Goal: Task Accomplishment & Management: Complete application form

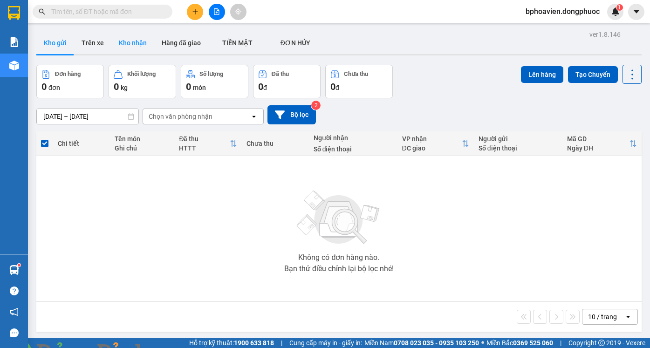
click at [122, 39] on button "Kho nhận" at bounding box center [132, 43] width 43 height 22
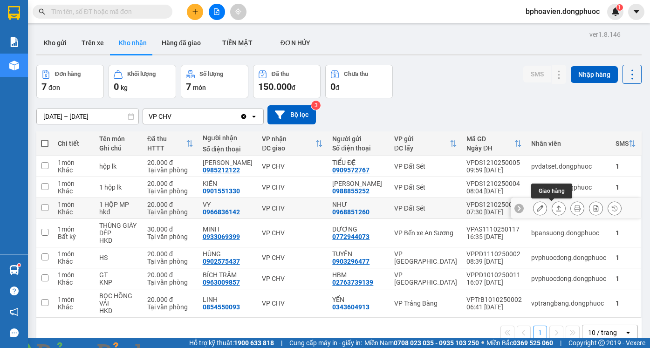
click at [555, 210] on icon at bounding box center [558, 208] width 7 height 7
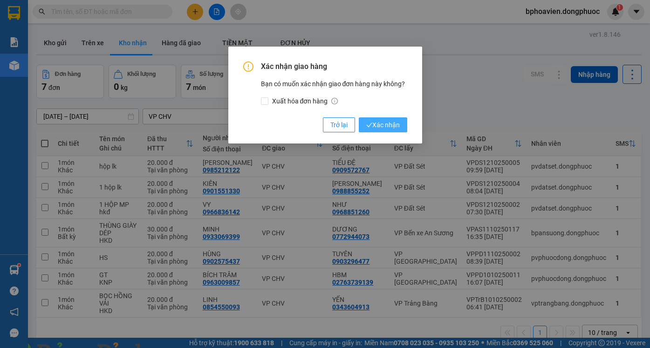
click at [372, 120] on span "Xác nhận" at bounding box center [383, 125] width 34 height 10
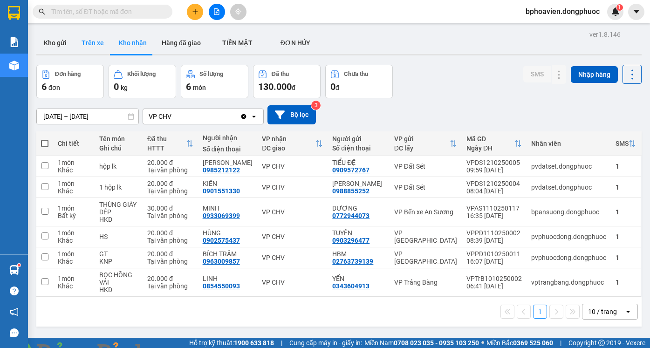
drag, startPoint x: 59, startPoint y: 49, endPoint x: 85, endPoint y: 49, distance: 25.6
click at [57, 51] on button "Kho gửi" at bounding box center [55, 43] width 38 height 22
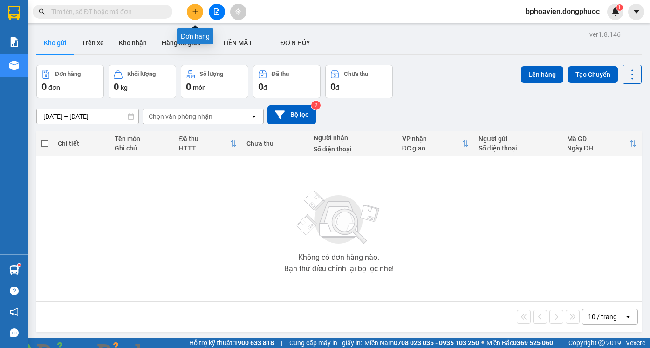
click at [195, 17] on button at bounding box center [195, 12] width 16 height 16
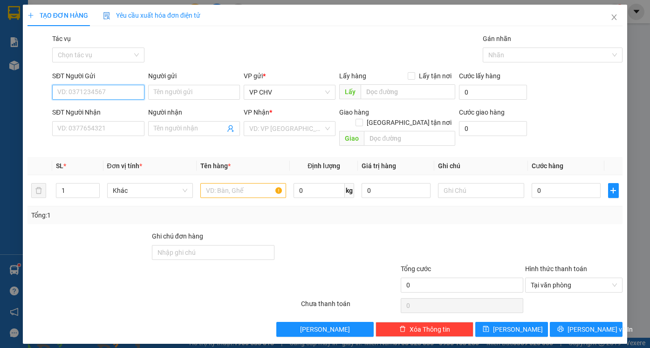
click at [112, 88] on input "SĐT Người Gửi" at bounding box center [98, 92] width 92 height 15
click at [108, 131] on input "SĐT Người Nhận" at bounding box center [98, 128] width 92 height 15
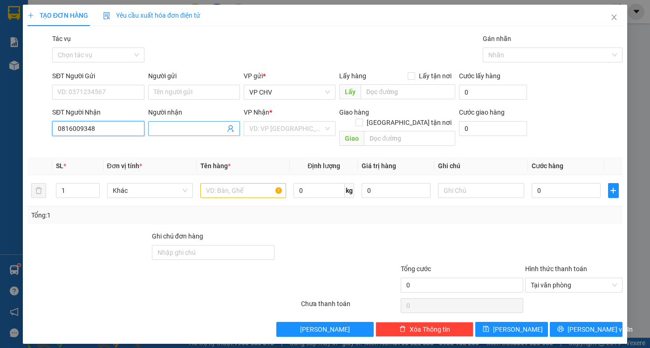
type input "0816009348"
click at [170, 129] on input "Người nhận" at bounding box center [189, 128] width 71 height 10
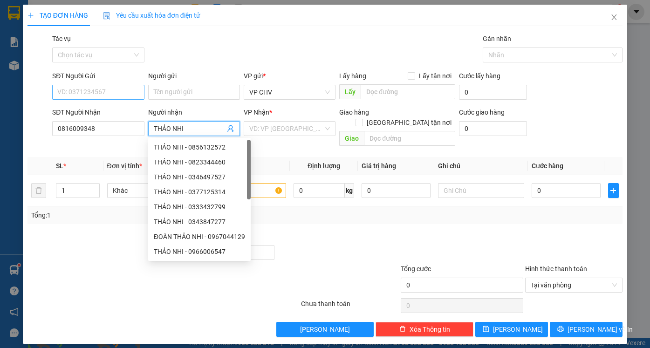
type input "THẢO NHI"
click at [133, 93] on input "SĐT Người Gửi" at bounding box center [98, 92] width 92 height 15
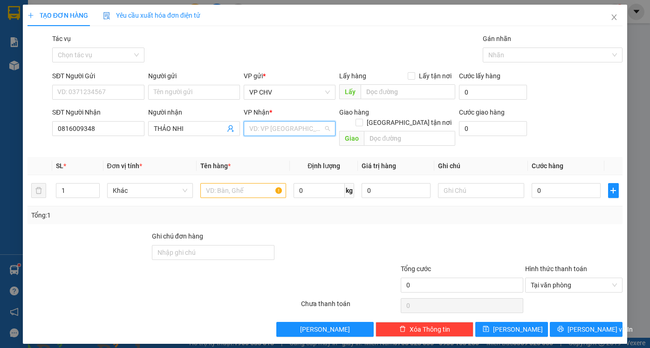
click at [266, 124] on input "search" at bounding box center [286, 129] width 74 height 14
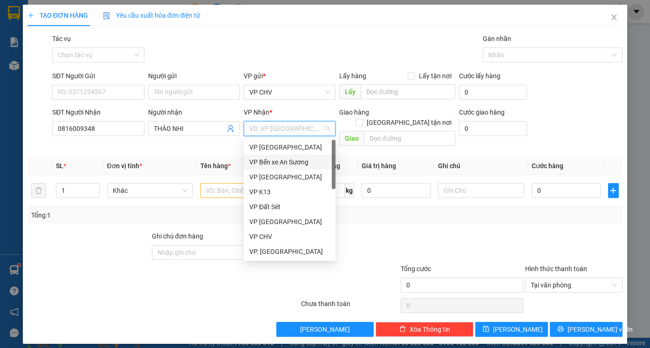
click at [283, 163] on div "VP Bến xe An Sương" at bounding box center [289, 162] width 81 height 10
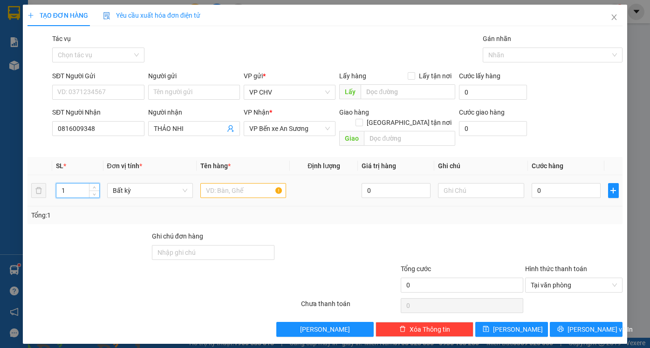
drag, startPoint x: 47, startPoint y: 182, endPoint x: 27, endPoint y: 182, distance: 19.6
click at [27, 182] on tr "1 Bất kỳ 0 0" at bounding box center [324, 190] width 595 height 31
type input "2"
click at [253, 183] on input "text" at bounding box center [243, 190] width 86 height 15
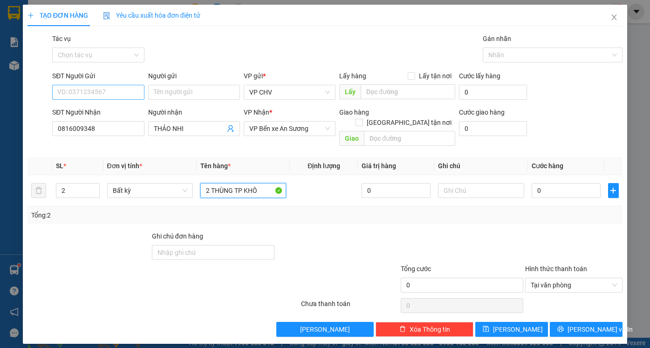
type input "2 THÙNG TP KHÔ"
click at [80, 89] on input "SĐT Người Gửi" at bounding box center [98, 92] width 92 height 15
type input "0988560857"
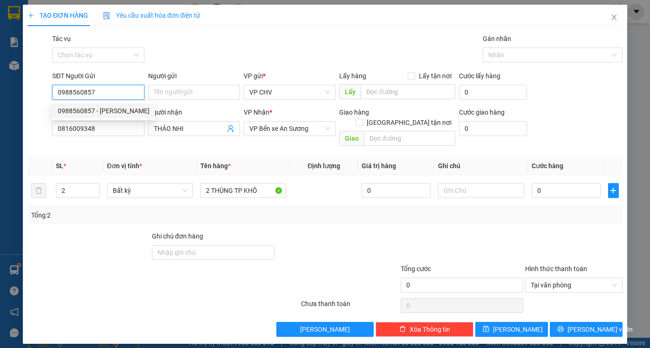
click at [114, 112] on div "0988560857 - [PERSON_NAME]" at bounding box center [104, 111] width 92 height 10
type input "THANH"
type input "100.000"
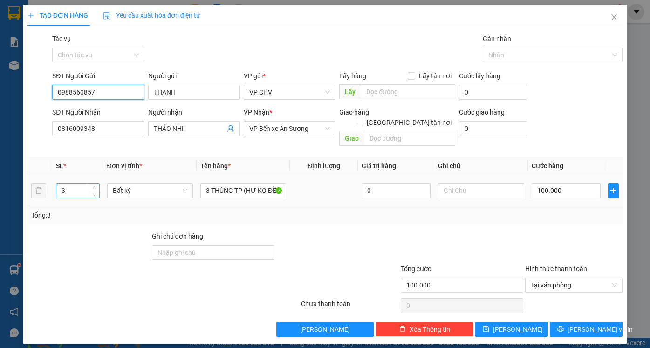
type input "0988560857"
drag, startPoint x: 70, startPoint y: 182, endPoint x: 0, endPoint y: 157, distance: 74.1
click at [0, 157] on div "TẠO ĐƠN HÀNG Yêu cầu xuất hóa đơn điện tử Transit Pickup Surcharge Ids Transit …" at bounding box center [325, 174] width 650 height 348
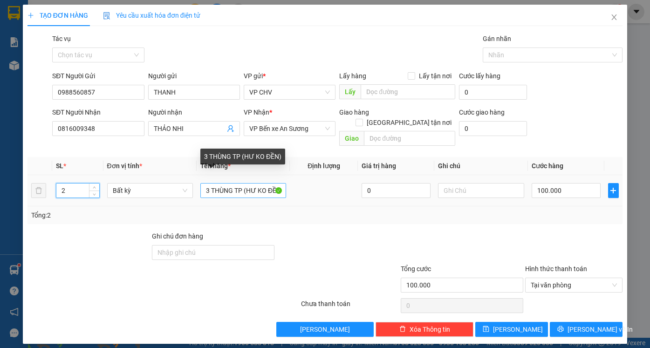
type input "2"
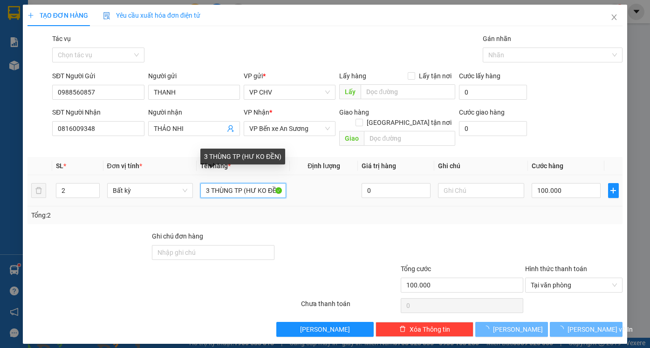
drag, startPoint x: 209, startPoint y: 180, endPoint x: 204, endPoint y: 181, distance: 5.2
click at [204, 183] on input "3 THÙNG TP (HƯ KO ĐỀN)" at bounding box center [243, 190] width 86 height 15
type input "0"
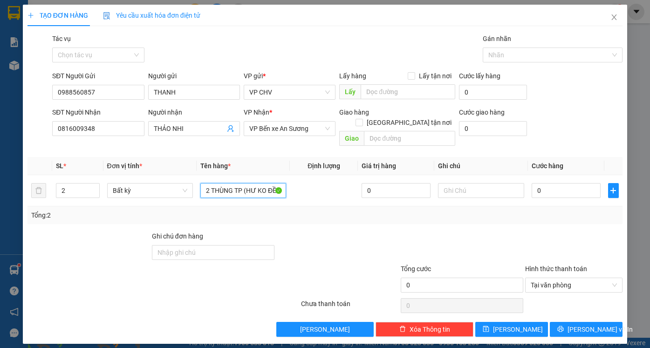
type input "2 THÙNG TP (HƯ KO ĐỀN)"
click at [345, 215] on div "Transit Pickup Surcharge Ids Transit Deliver Surcharge Ids Transit Deliver Surc…" at bounding box center [324, 185] width 595 height 303
click at [549, 183] on input "0" at bounding box center [565, 190] width 69 height 15
type input "7"
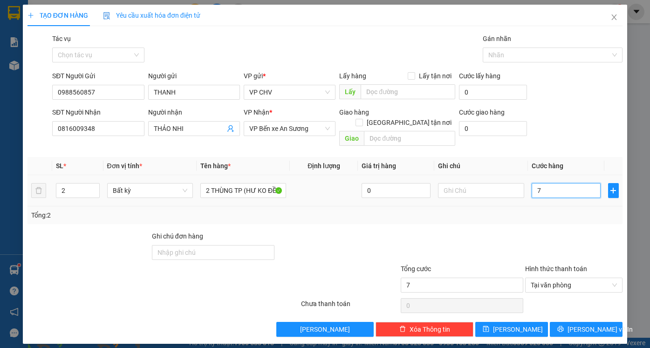
type input "70"
type input "70.000"
click at [556, 232] on div at bounding box center [574, 247] width 100 height 33
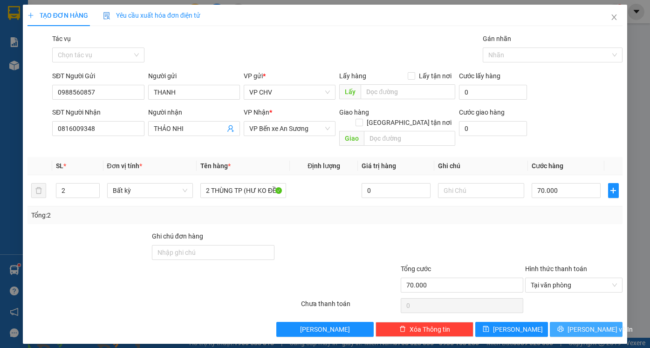
click at [582, 324] on span "[PERSON_NAME] và In" at bounding box center [599, 329] width 65 height 10
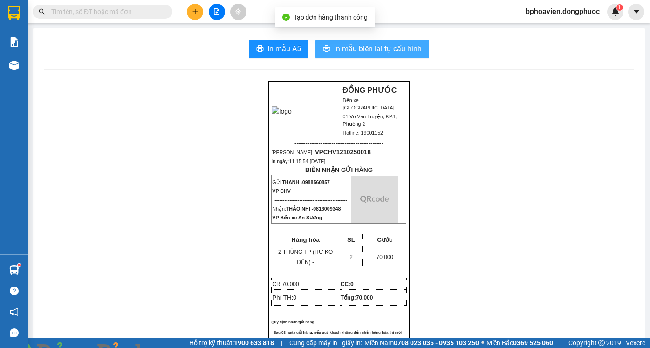
click at [367, 53] on span "In mẫu biên lai tự cấu hình" at bounding box center [378, 49] width 88 height 12
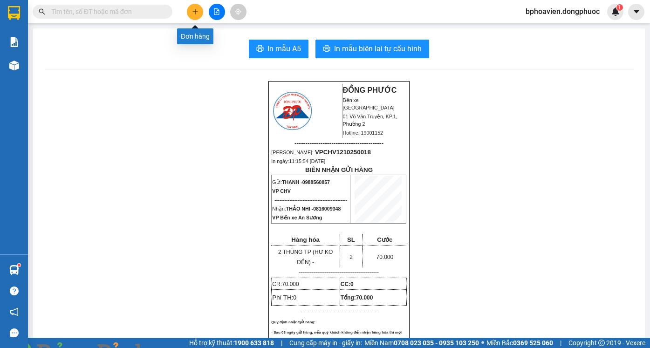
click at [196, 12] on icon "plus" at bounding box center [195, 11] width 7 height 7
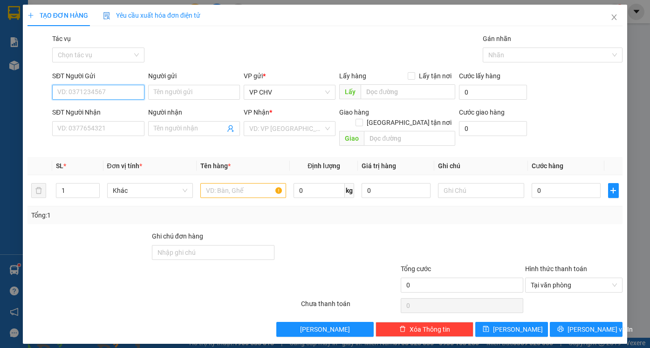
click at [117, 90] on input "SĐT Người Gửi" at bounding box center [98, 92] width 92 height 15
click at [119, 95] on input "SĐT Người Gửi" at bounding box center [98, 92] width 92 height 15
click at [114, 110] on div "0934014057 - [GEOGRAPHIC_DATA]" at bounding box center [110, 111] width 105 height 10
type input "0934014057"
type input "TÚ ANH"
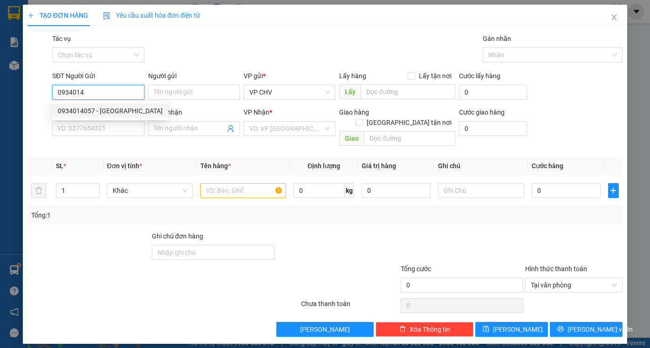
type input "0907357952"
type input "TRIẾT"
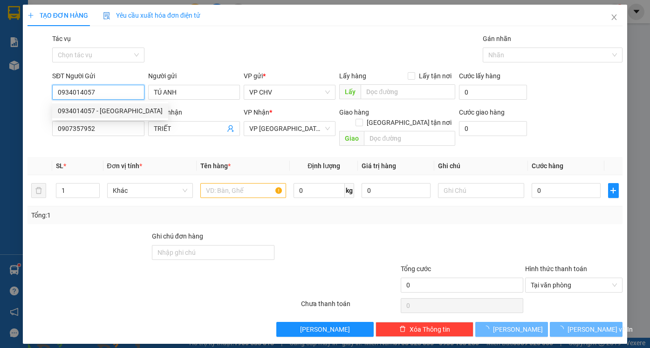
type input "20.000"
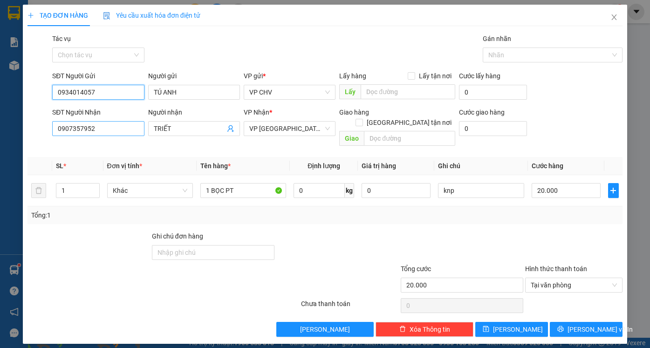
type input "0934014057"
drag, startPoint x: 114, startPoint y: 129, endPoint x: 0, endPoint y: 129, distance: 114.1
click at [0, 129] on div "TẠO ĐƠN HÀNG Yêu cầu xuất hóa đơn điện tử Transit Pickup Surcharge Ids Transit …" at bounding box center [325, 174] width 650 height 348
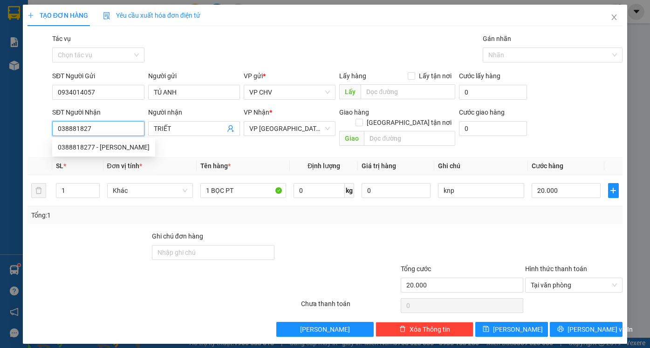
type input "0388818277"
click at [110, 149] on div "0388818277 - [PERSON_NAME]" at bounding box center [104, 147] width 92 height 10
type input "CƯỜNG"
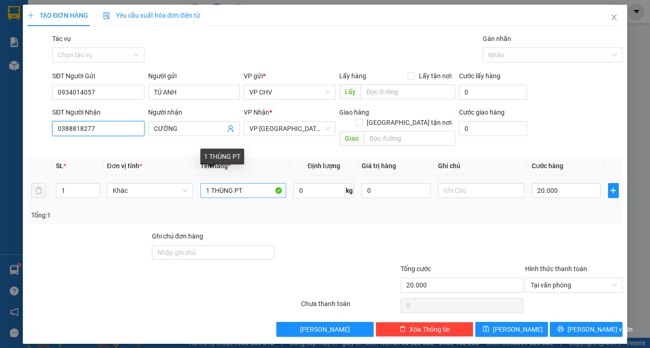
type input "0388818277"
drag, startPoint x: 260, startPoint y: 178, endPoint x: 159, endPoint y: 188, distance: 101.1
click at [159, 188] on tr "1 Khác 1 THÙNG PT 0 kg 0 20.000" at bounding box center [324, 190] width 595 height 31
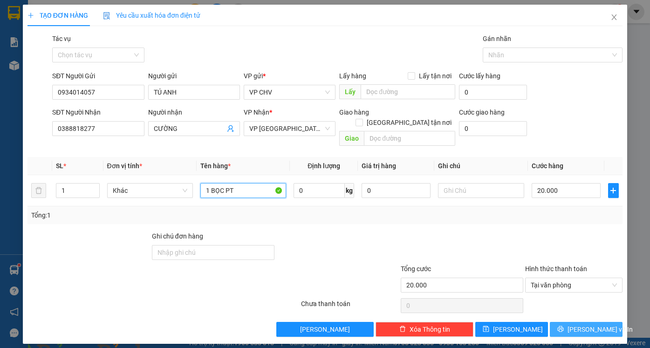
type input "1 BỌC PT"
click at [576, 322] on button "[PERSON_NAME] và In" at bounding box center [586, 329] width 73 height 15
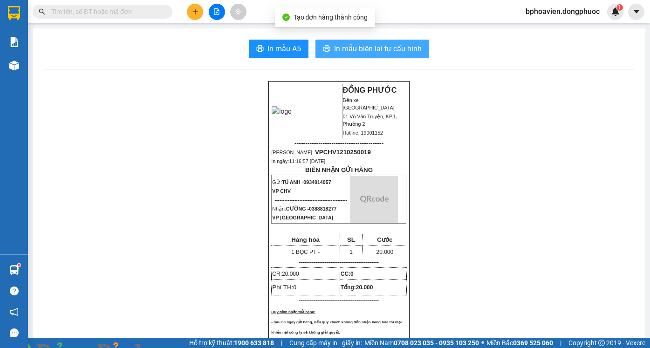
click at [369, 47] on span "In mẫu biên lai tự cấu hình" at bounding box center [378, 49] width 88 height 12
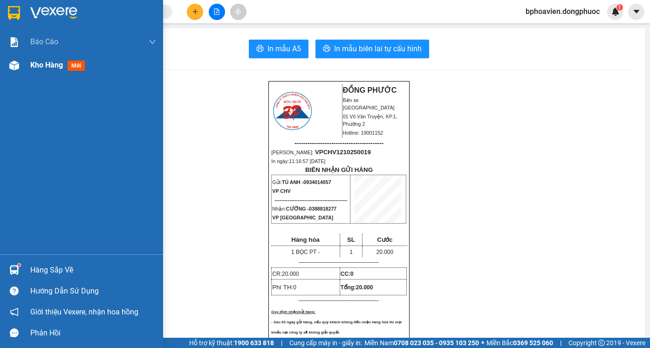
click at [38, 61] on span "Kho hàng" at bounding box center [46, 65] width 33 height 9
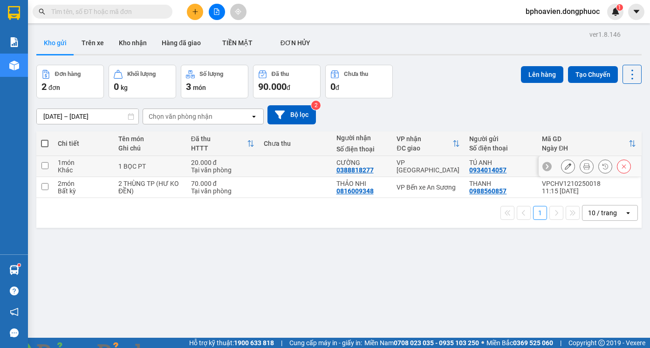
drag, startPoint x: 305, startPoint y: 166, endPoint x: 433, endPoint y: 153, distance: 128.7
click at [305, 166] on td at bounding box center [295, 166] width 73 height 21
checkbox input "true"
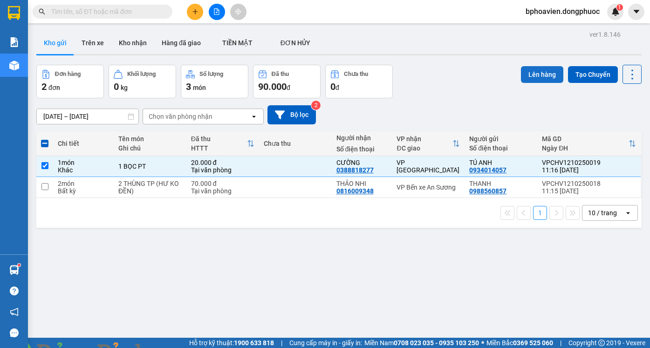
click at [534, 71] on button "Lên hàng" at bounding box center [542, 74] width 42 height 17
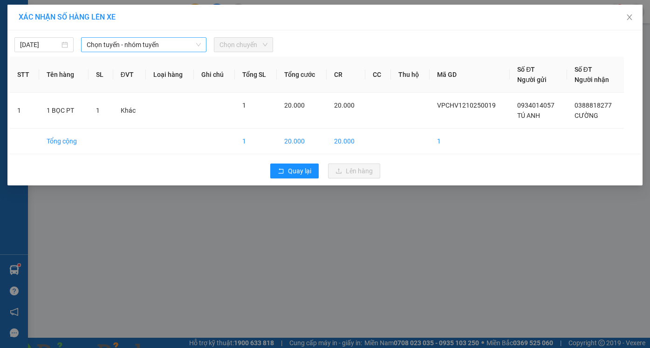
click at [116, 47] on span "Chọn tuyến - nhóm tuyến" at bounding box center [144, 45] width 114 height 14
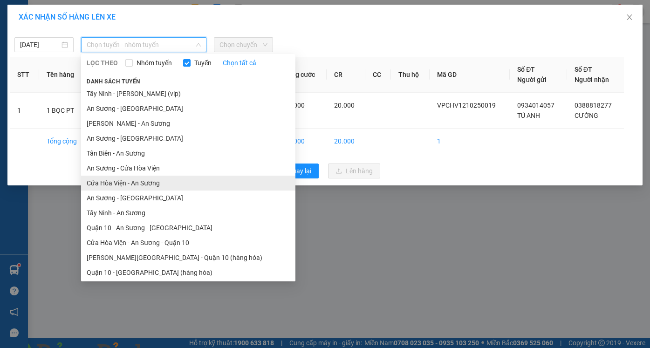
click at [140, 184] on li "Cửa Hòa Viện - An Sương" at bounding box center [188, 183] width 214 height 15
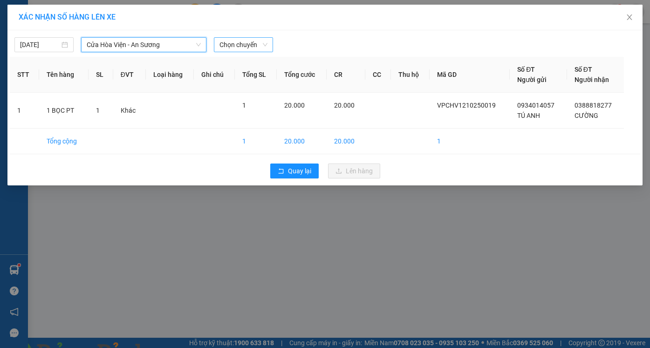
click at [244, 42] on span "Chọn chuyến" at bounding box center [243, 45] width 48 height 14
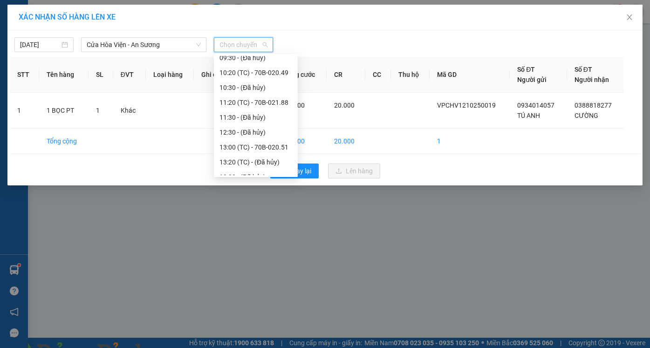
scroll to position [186, 0]
click at [256, 98] on div "11:20 (TC) - 70B-021.88" at bounding box center [255, 100] width 73 height 10
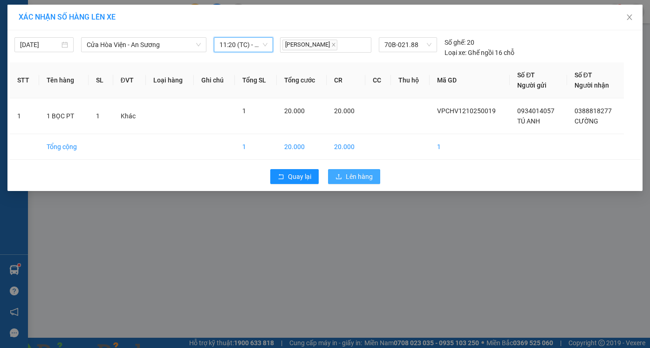
click at [362, 182] on button "Lên hàng" at bounding box center [354, 176] width 52 height 15
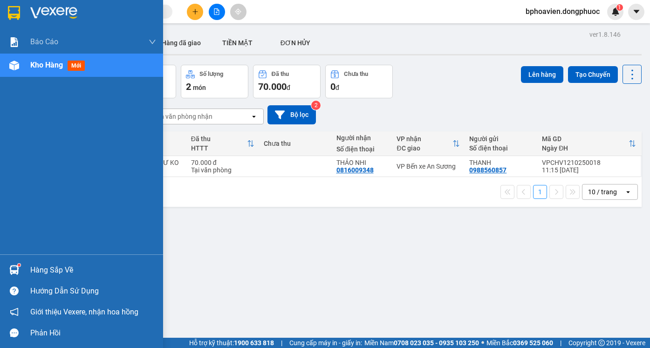
click at [36, 271] on div "Hàng sắp về" at bounding box center [93, 270] width 126 height 14
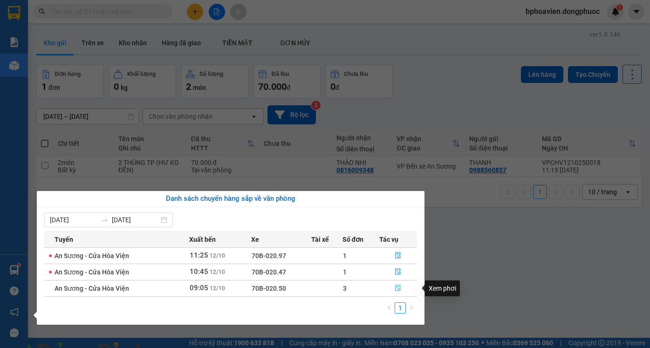
click at [399, 293] on button "button" at bounding box center [398, 288] width 37 height 15
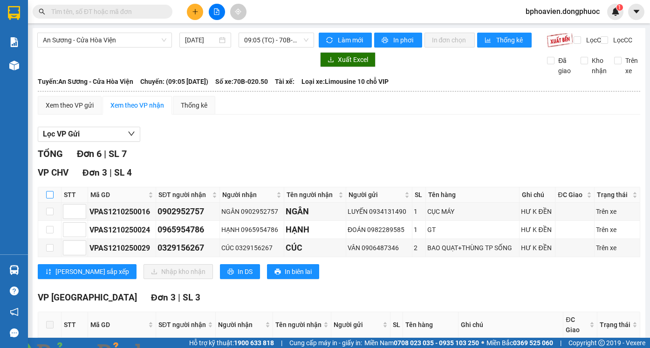
click at [47, 198] on input "checkbox" at bounding box center [49, 194] width 7 height 7
checkbox input "true"
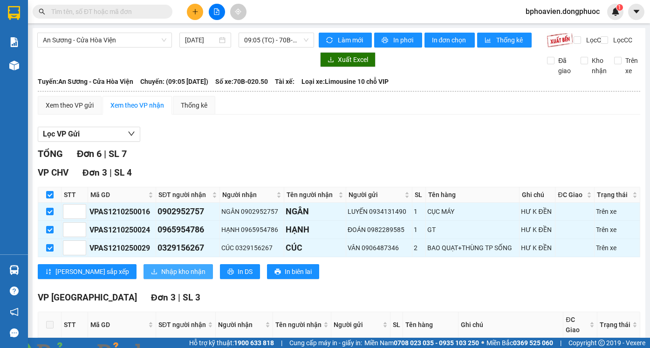
click at [161, 277] on span "Nhập kho nhận" at bounding box center [183, 271] width 44 height 10
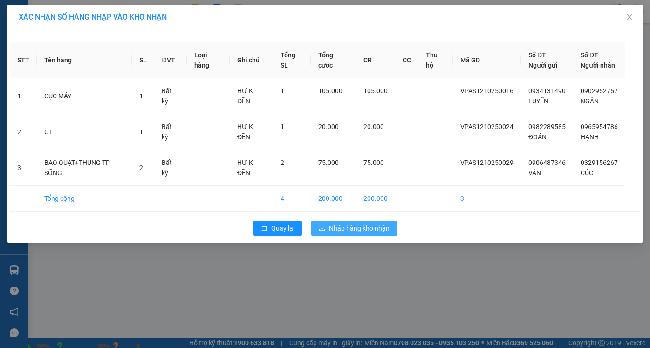
click at [348, 199] on td "200.000" at bounding box center [333, 199] width 45 height 26
click at [346, 234] on button "Nhập hàng kho nhận" at bounding box center [354, 228] width 86 height 15
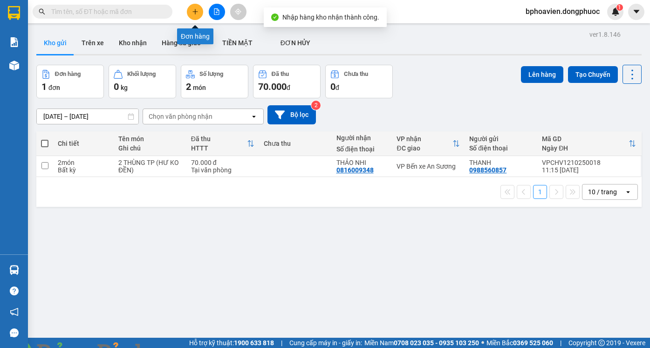
click at [192, 10] on icon "plus" at bounding box center [195, 11] width 7 height 7
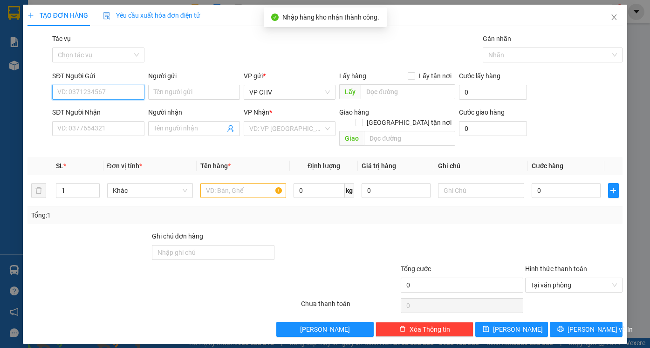
click at [101, 94] on input "SĐT Người Gửi" at bounding box center [98, 92] width 92 height 15
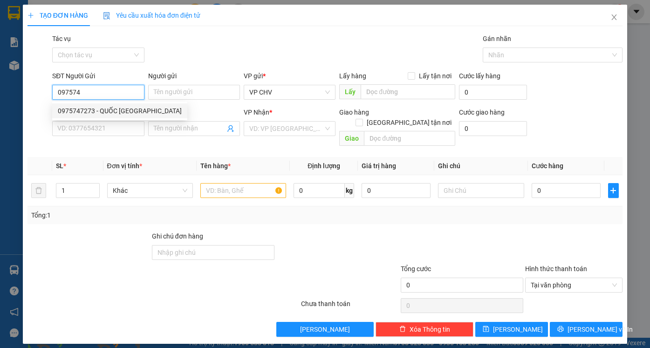
click at [117, 109] on div "0975747273 - QUỐC [GEOGRAPHIC_DATA]" at bounding box center [120, 111] width 124 height 10
type input "0975747273"
type input "QUỐC ANH"
type input "0983208552"
type input "TOÀN"
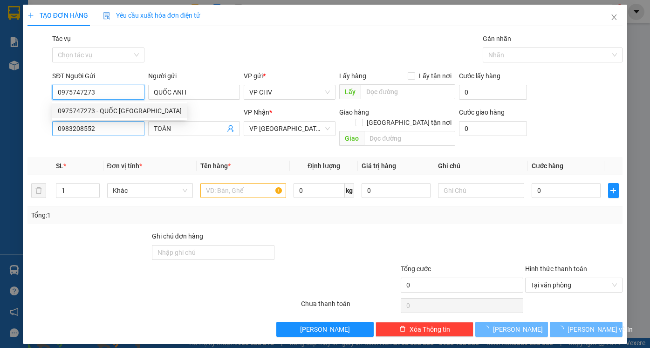
type input "20.000"
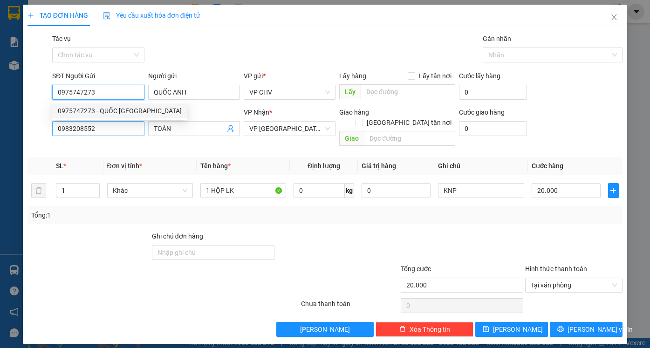
type input "0975747273"
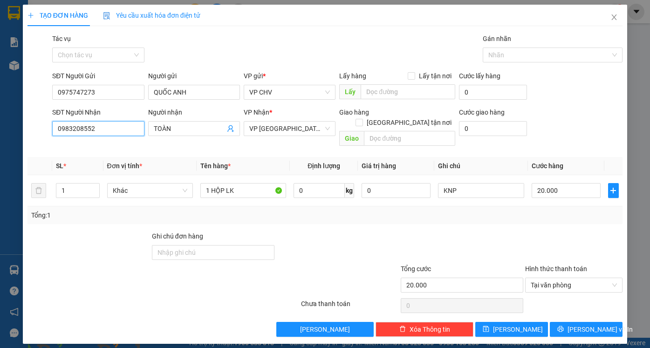
drag, startPoint x: 112, startPoint y: 128, endPoint x: 6, endPoint y: 127, distance: 105.7
click at [6, 127] on div "TẠO ĐƠN HÀNG Yêu cầu xuất hóa đơn điện tử Transit Pickup Surcharge Ids Transit …" at bounding box center [325, 174] width 650 height 348
drag, startPoint x: 94, startPoint y: 147, endPoint x: 120, endPoint y: 143, distance: 26.4
click at [95, 147] on div "0888825959 - TÂM" at bounding box center [98, 147] width 81 height 10
type input "0888825959"
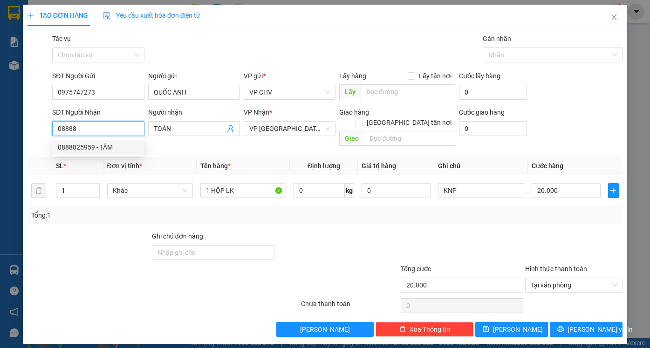
type input "TÂM"
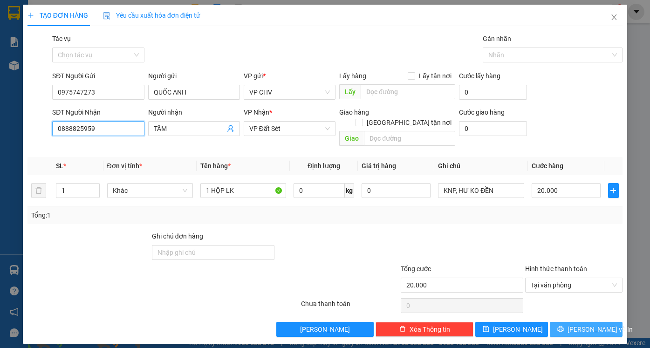
type input "0888825959"
click at [564, 326] on icon "printer" at bounding box center [560, 329] width 7 height 7
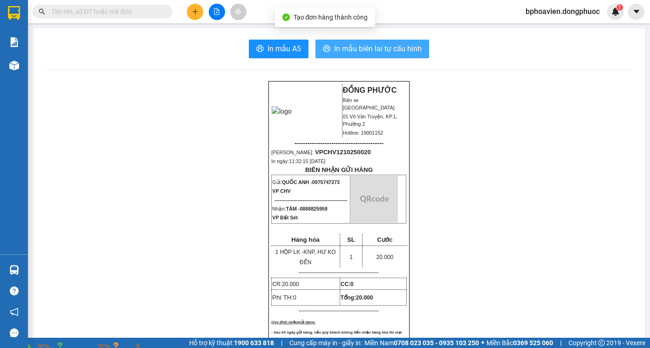
click at [334, 54] on span "In mẫu biên lai tự cấu hình" at bounding box center [378, 49] width 88 height 12
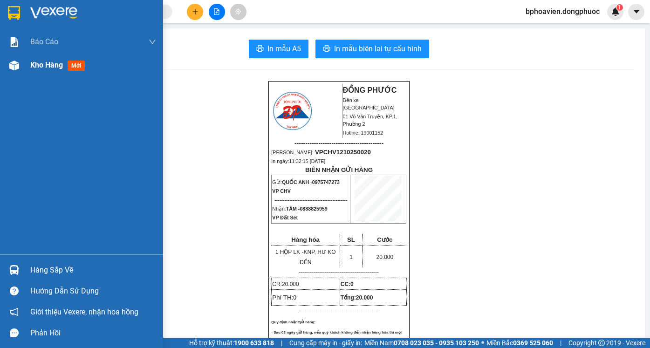
click at [49, 66] on span "Kho hàng" at bounding box center [46, 65] width 33 height 9
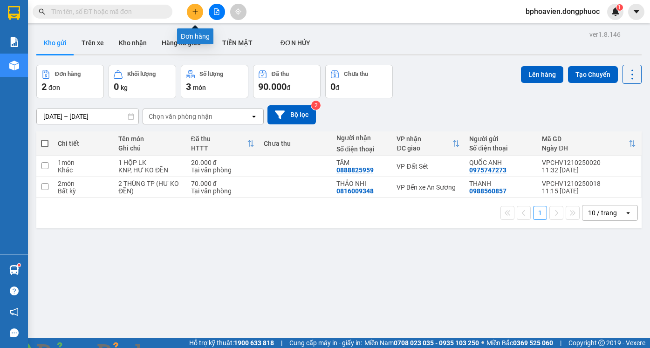
click at [193, 18] on button at bounding box center [195, 12] width 16 height 16
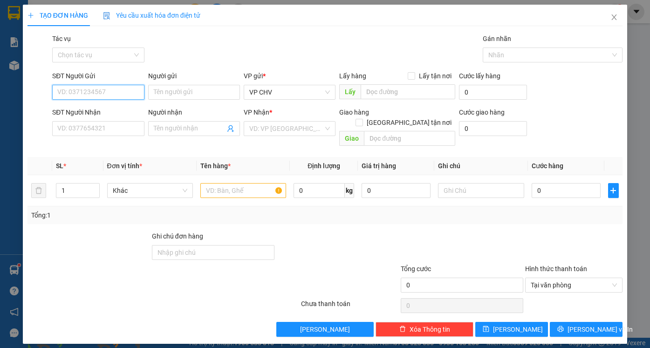
click at [120, 96] on input "SĐT Người Gửi" at bounding box center [98, 92] width 92 height 15
type input "0708869985"
click at [177, 94] on input "Người gửi" at bounding box center [194, 92] width 92 height 15
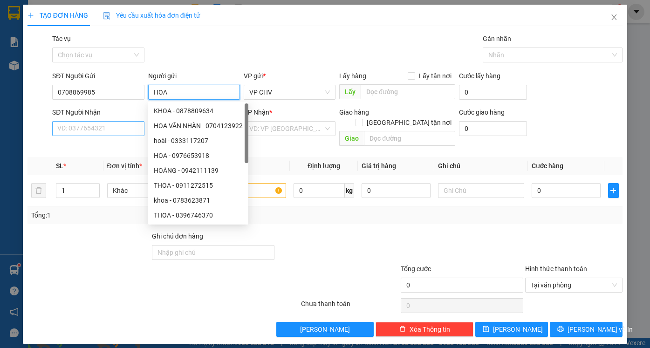
type input "HOA"
click at [79, 129] on input "SĐT Người Nhận" at bounding box center [98, 128] width 92 height 15
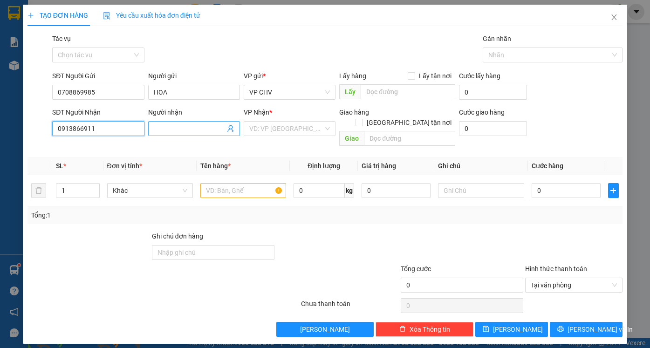
type input "0913866911"
click at [178, 124] on input "Người nhận" at bounding box center [189, 128] width 71 height 10
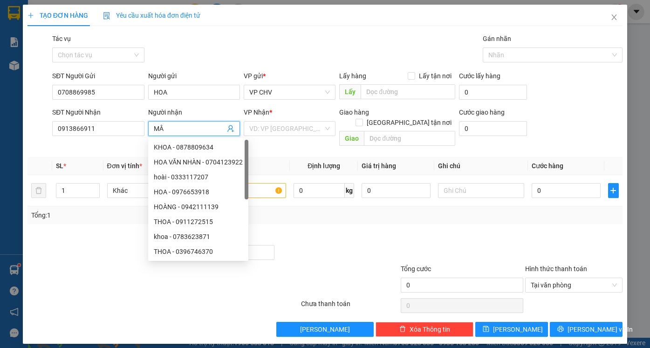
type input "M"
type input "A"
type input "Â"
type input "ẨN"
click at [288, 132] on input "search" at bounding box center [286, 129] width 74 height 14
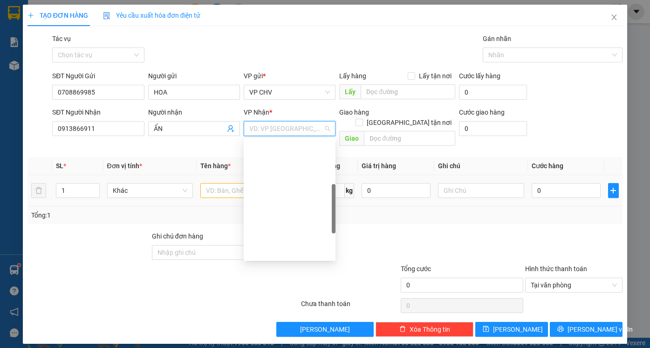
drag, startPoint x: 267, startPoint y: 187, endPoint x: 228, endPoint y: 185, distance: 39.2
click at [267, 321] on div "BP. Quận 10" at bounding box center [289, 326] width 81 height 10
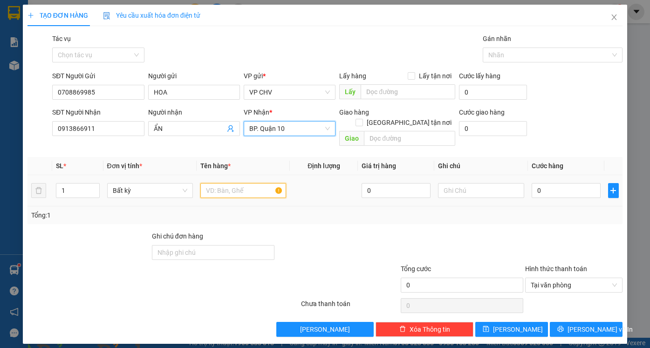
click at [228, 185] on input "text" at bounding box center [243, 190] width 86 height 15
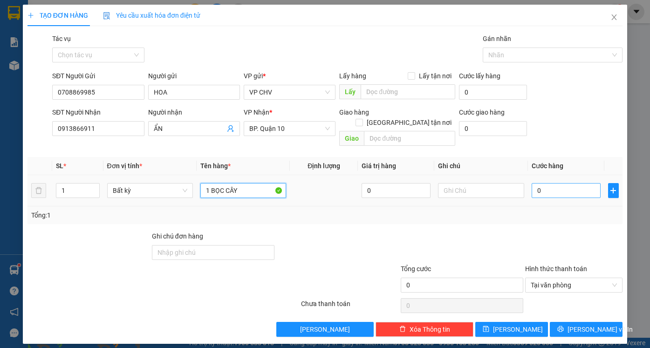
type input "1 BỌC CÂY"
click at [562, 183] on input "0" at bounding box center [565, 190] width 69 height 15
type input "3"
type input "30"
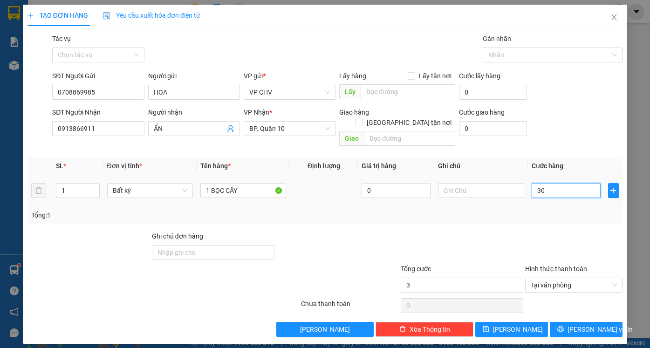
type input "30"
click at [540, 231] on div at bounding box center [574, 247] width 100 height 33
type input "30.000"
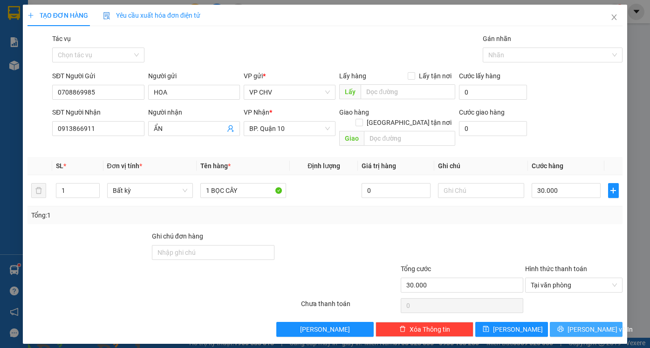
click at [590, 324] on span "[PERSON_NAME] và In" at bounding box center [599, 329] width 65 height 10
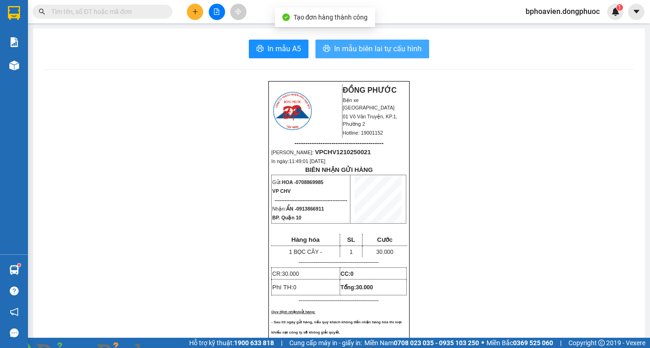
click at [376, 53] on span "In mẫu biên lai tự cấu hình" at bounding box center [378, 49] width 88 height 12
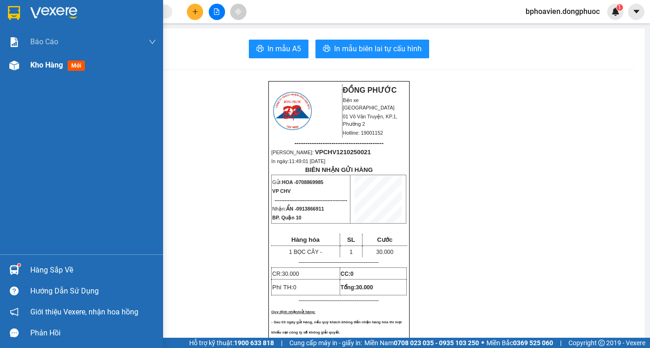
click at [47, 64] on span "Kho hàng" at bounding box center [46, 65] width 33 height 9
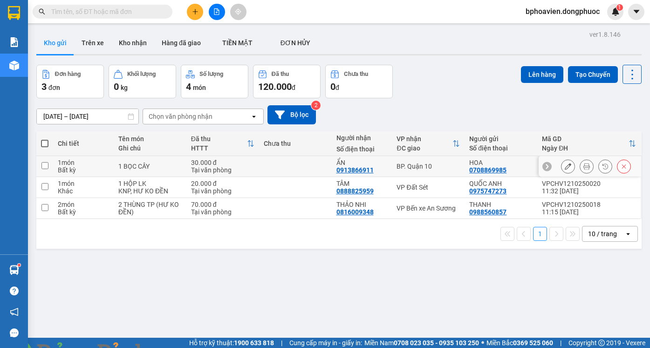
click at [300, 167] on td at bounding box center [295, 166] width 73 height 21
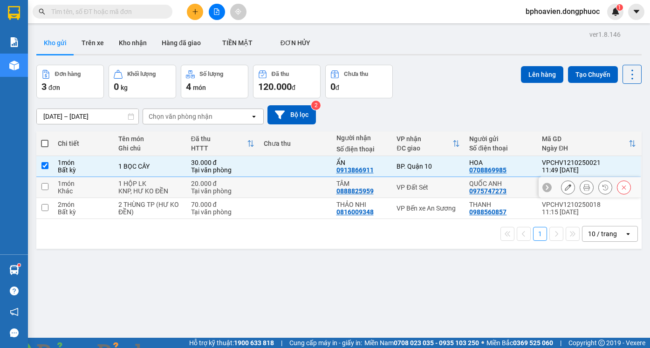
click at [302, 185] on td at bounding box center [295, 187] width 73 height 21
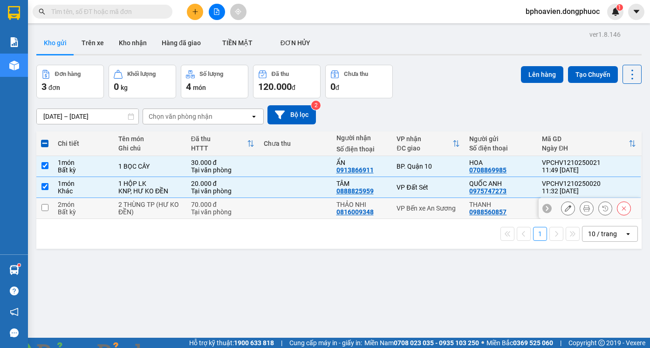
drag, startPoint x: 306, startPoint y: 207, endPoint x: 466, endPoint y: 137, distance: 175.4
click at [307, 206] on td at bounding box center [295, 208] width 73 height 21
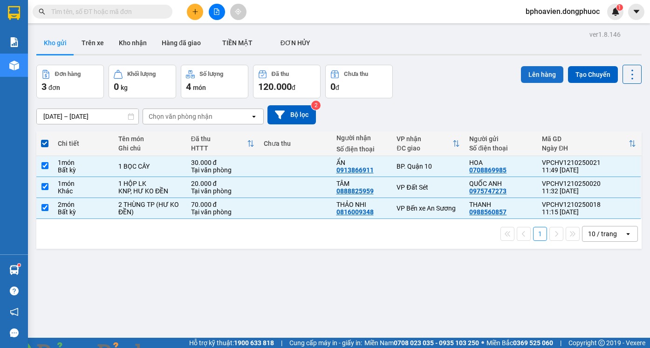
click at [547, 77] on button "Lên hàng" at bounding box center [542, 74] width 42 height 17
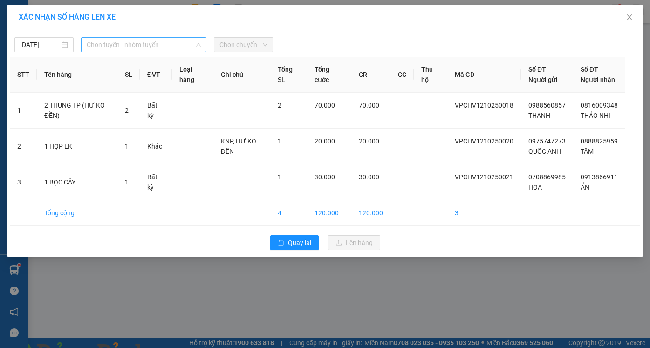
click at [127, 46] on span "Chọn tuyến - nhóm tuyến" at bounding box center [144, 45] width 114 height 14
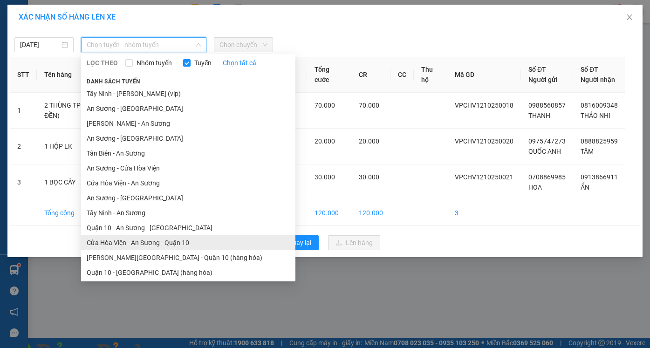
click at [154, 244] on li "Cửa Hòa Viện - An Sương - Quận 10" at bounding box center [188, 242] width 214 height 15
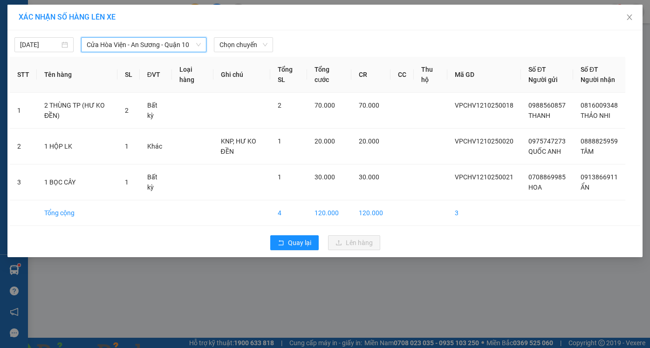
drag, startPoint x: 262, startPoint y: 46, endPoint x: 203, endPoint y: 25, distance: 63.2
click at [259, 45] on span "Chọn chuyến" at bounding box center [243, 45] width 48 height 14
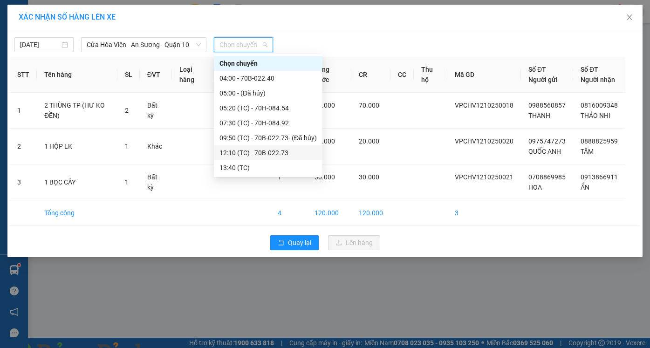
click at [245, 148] on div "12:10 (TC) - 70B-022.73" at bounding box center [267, 153] width 97 height 10
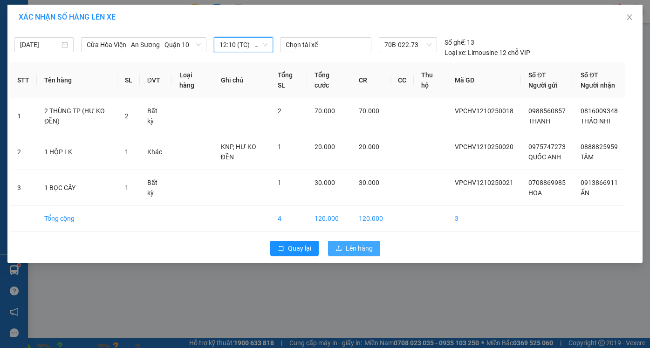
click at [374, 256] on button "Lên hàng" at bounding box center [354, 248] width 52 height 15
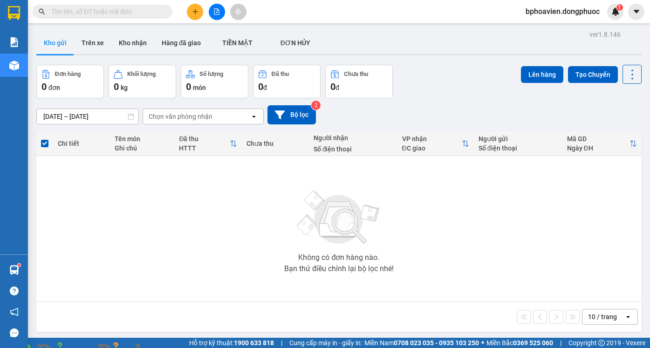
click at [192, 14] on icon "plus" at bounding box center [195, 11] width 7 height 7
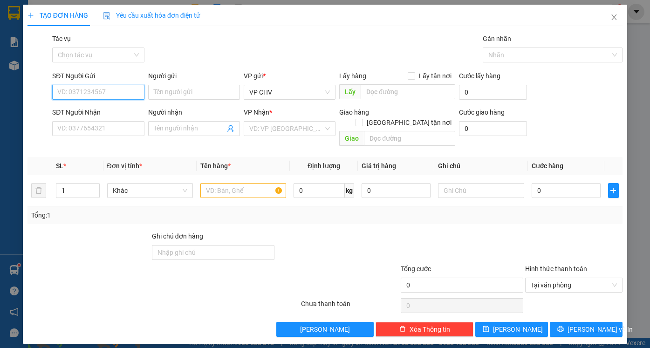
click at [124, 95] on input "SĐT Người Gửi" at bounding box center [98, 92] width 92 height 15
click at [96, 108] on div "0937375096 - YẾN" at bounding box center [98, 111] width 81 height 10
type input "0937375096"
type input "YẾN"
type input "0988369792"
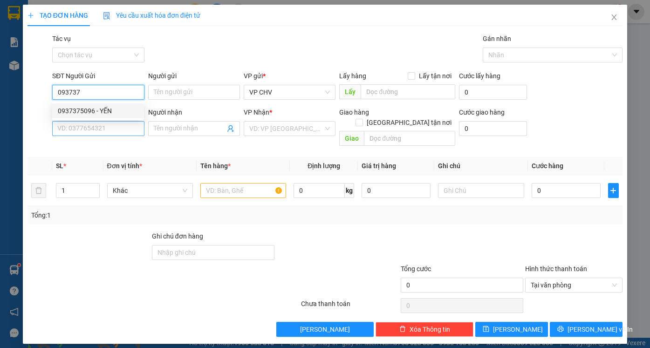
type input "HÀO HIỆP"
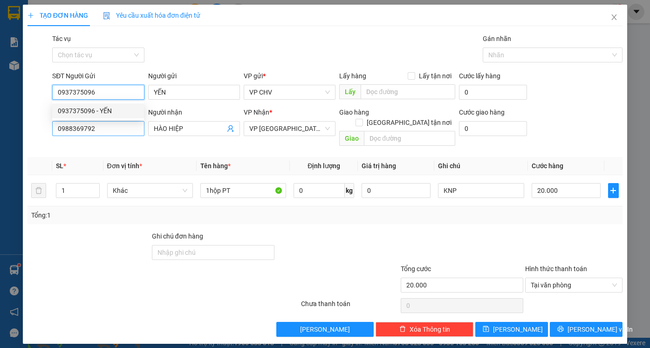
type input "20.000"
type input "0937375096"
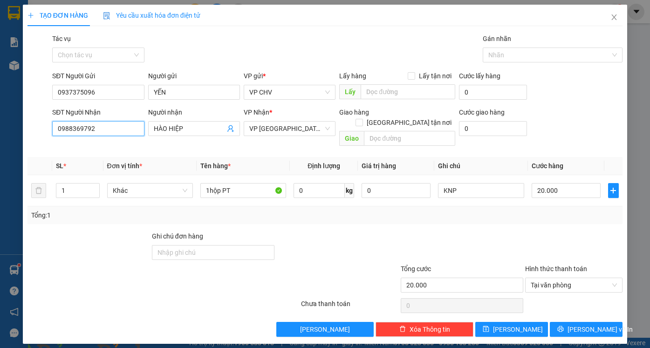
drag, startPoint x: 102, startPoint y: 135, endPoint x: 47, endPoint y: 129, distance: 55.7
click at [48, 130] on div "SĐT Người Nhận 0988369792 0988369792 Người nhận HÀO HIỆP VP Nhận * VP [GEOGRAPH…" at bounding box center [325, 128] width 597 height 43
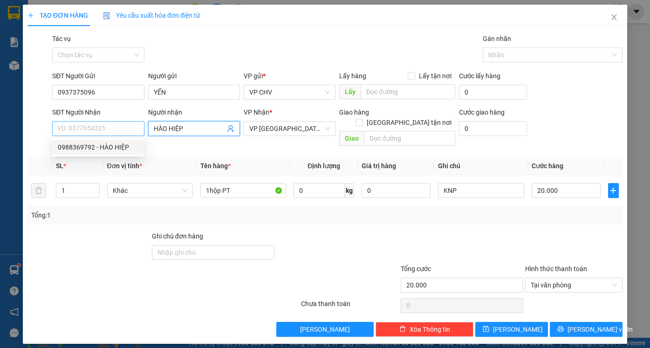
drag, startPoint x: 191, startPoint y: 125, endPoint x: 127, endPoint y: 123, distance: 63.8
click at [127, 123] on div "SĐT Người Nhận VD: 0377654321 Người nhận HÀO HIỆP HÀO HIỆP VP Nhận * VP Phước Đ…" at bounding box center [337, 128] width 574 height 43
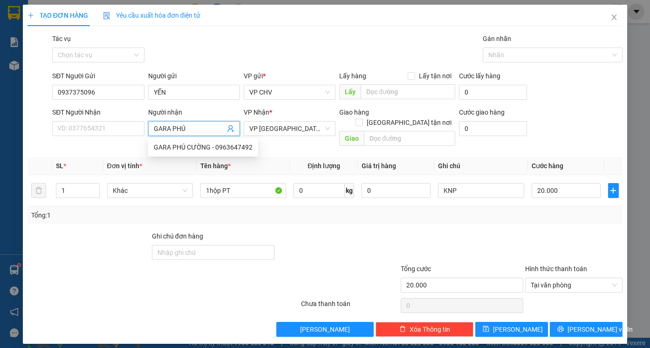
type input "GARA PHÚ"
click at [211, 163] on th "Tên hàng *" at bounding box center [243, 166] width 93 height 18
click at [198, 127] on input "GARA PHÚ" at bounding box center [189, 128] width 71 height 10
click at [198, 148] on div "GARA PHÚ CƯỜNG - 0963647492" at bounding box center [203, 147] width 99 height 10
type input "0963647492"
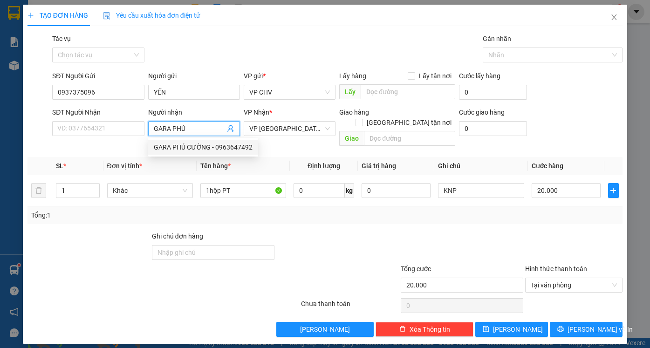
type input "GARA PHÚ CƯỜNG"
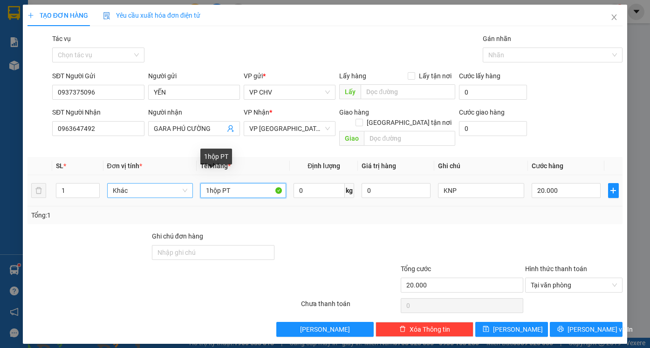
drag, startPoint x: 234, startPoint y: 182, endPoint x: 163, endPoint y: 181, distance: 70.3
click at [163, 181] on tr "1 Khác 1hộp PT 0 kg 0 KNP 20.000" at bounding box center [324, 190] width 595 height 31
type input "1 CAN NHỚT"
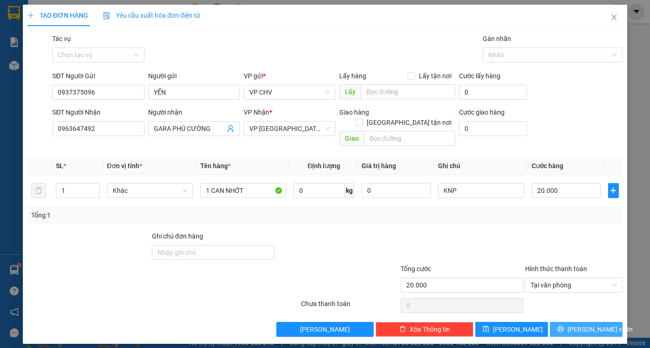
click at [575, 322] on button "[PERSON_NAME] và In" at bounding box center [586, 329] width 73 height 15
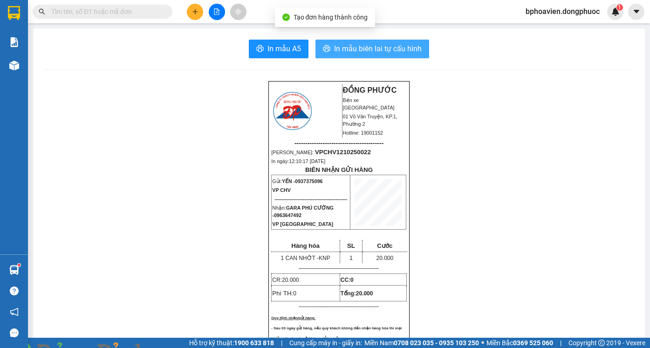
click at [367, 55] on button "In mẫu biên lai tự cấu hình" at bounding box center [372, 49] width 114 height 19
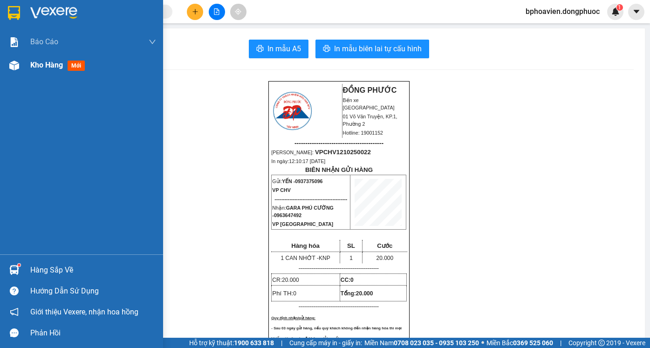
click at [66, 68] on div "Kho hàng mới" at bounding box center [59, 65] width 58 height 12
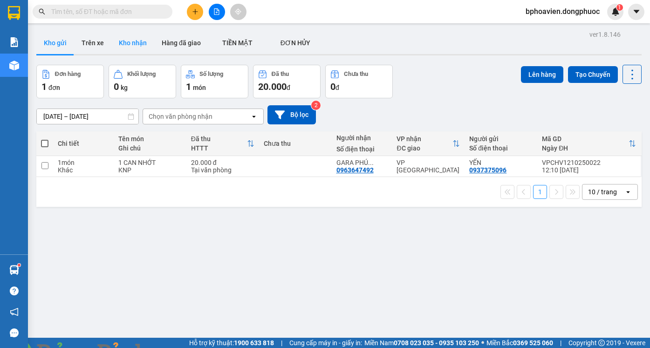
click at [135, 37] on button "Kho nhận" at bounding box center [132, 43] width 43 height 22
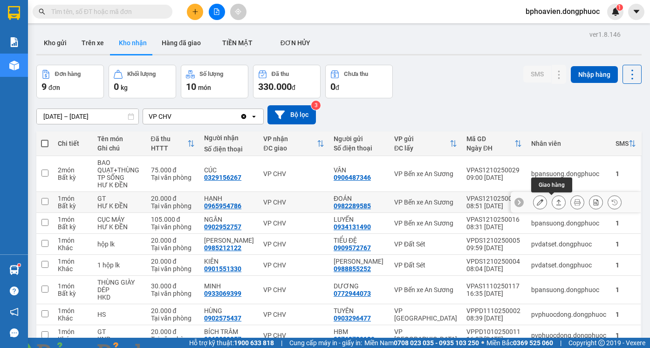
click at [555, 202] on icon at bounding box center [558, 202] width 7 height 7
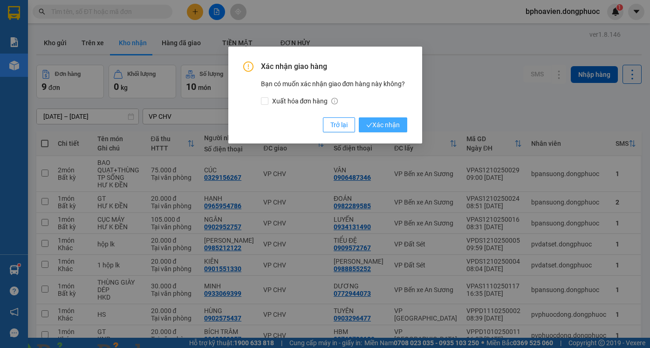
click at [387, 125] on span "Xác nhận" at bounding box center [383, 125] width 34 height 10
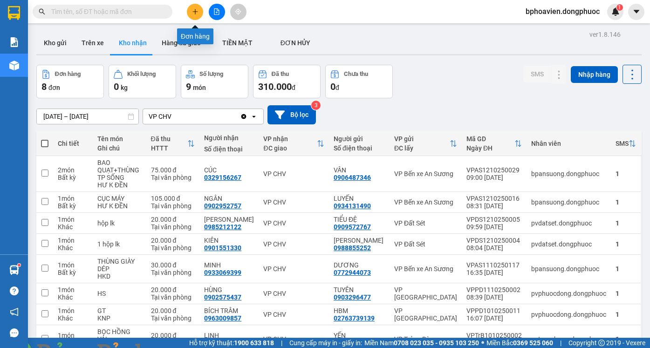
click at [198, 12] on button at bounding box center [195, 12] width 16 height 16
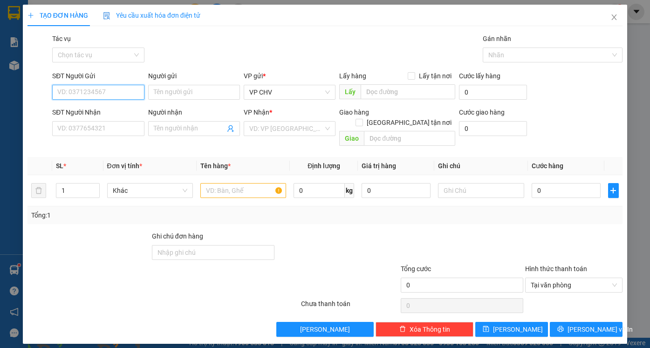
click at [129, 94] on input "SĐT Người Gửi" at bounding box center [98, 92] width 92 height 15
click at [126, 110] on div "0978552552 - [PERSON_NAME]" at bounding box center [104, 111] width 92 height 10
type input "0978552552"
type input "[PERSON_NAME]"
type input "0888825959"
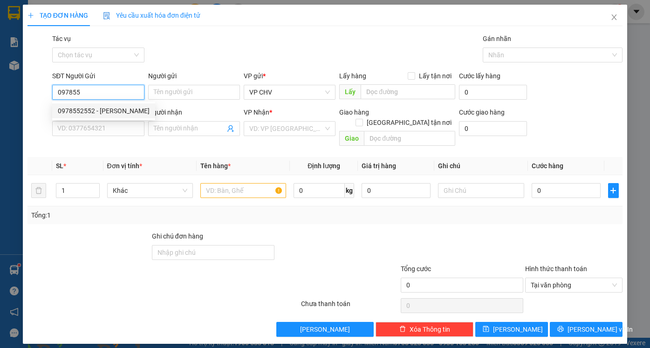
type input "TÂM"
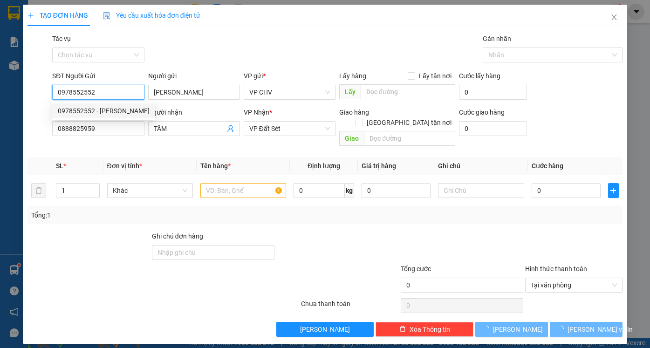
type input "0978552552"
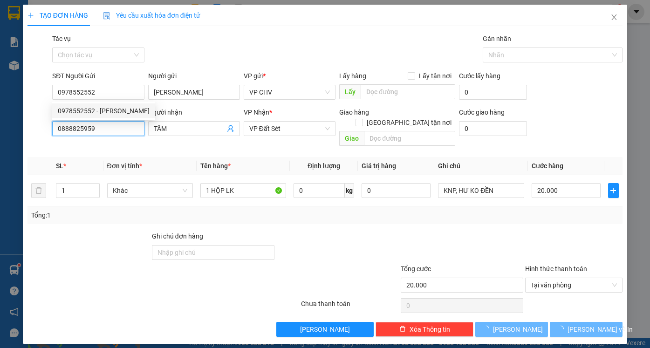
click at [0, 133] on div "TẠO ĐƠN HÀNG Yêu cầu xuất hóa đơn điện tử Transit Pickup Surcharge Ids Transit …" at bounding box center [325, 174] width 650 height 348
type input "20.000"
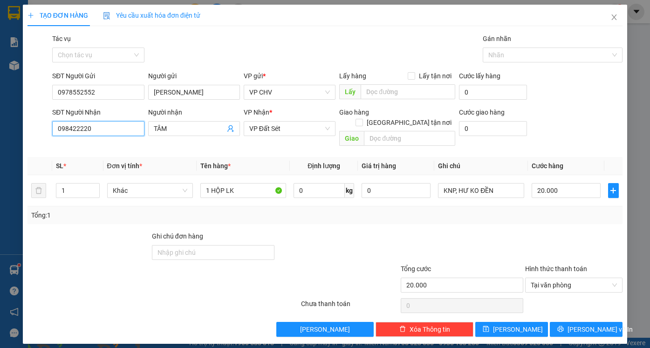
type input "0984222206"
click at [115, 143] on div "0984222206 - PHƯƠNG" at bounding box center [98, 147] width 81 height 10
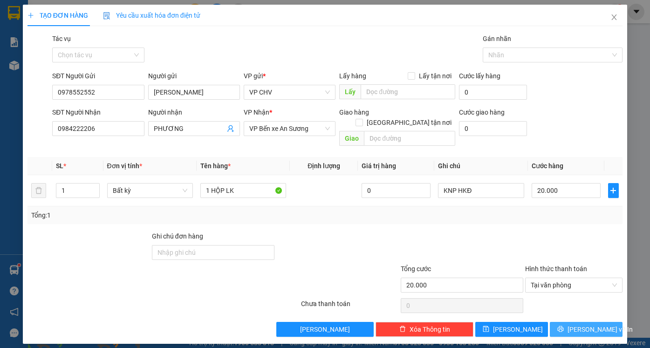
drag, startPoint x: 586, startPoint y: 323, endPoint x: 578, endPoint y: 321, distance: 7.6
click at [585, 324] on span "[PERSON_NAME] và In" at bounding box center [599, 329] width 65 height 10
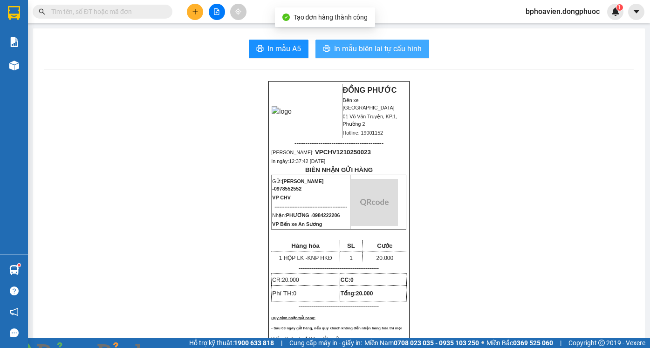
click at [360, 49] on span "In mẫu biên lai tự cấu hình" at bounding box center [378, 49] width 88 height 12
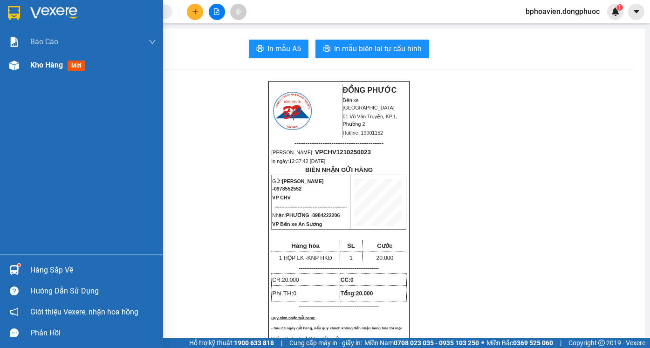
click at [41, 70] on div "Kho hàng mới" at bounding box center [59, 65] width 58 height 12
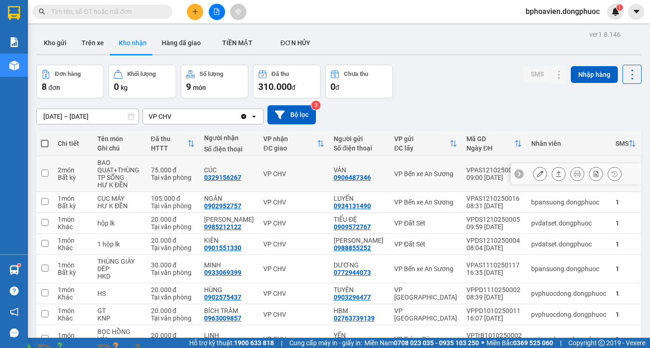
click at [555, 176] on icon at bounding box center [558, 173] width 7 height 7
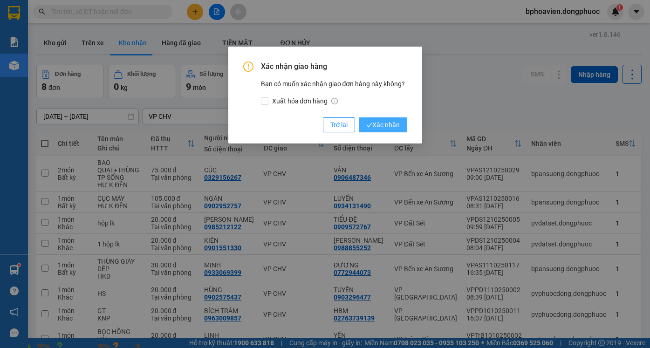
click at [388, 124] on span "Xác nhận" at bounding box center [383, 125] width 34 height 10
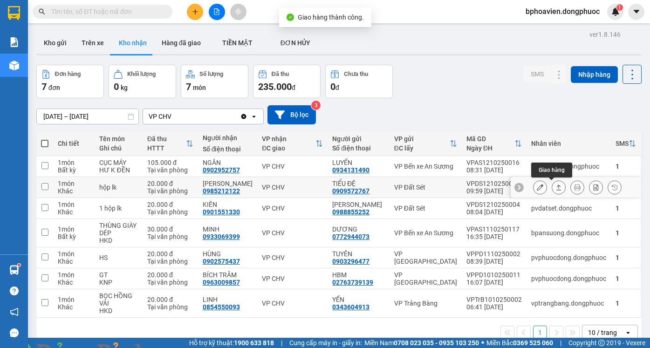
click at [555, 187] on icon at bounding box center [558, 187] width 7 height 7
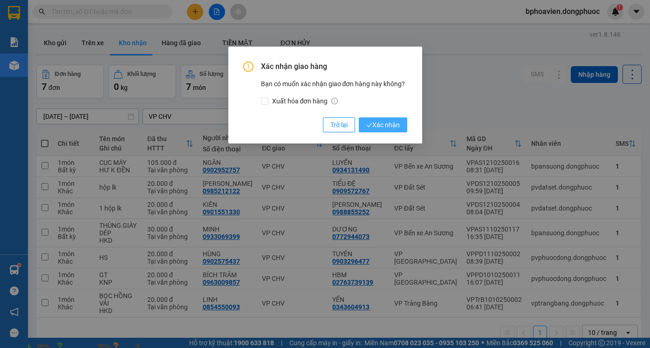
click at [375, 127] on span "Xác nhận" at bounding box center [383, 125] width 34 height 10
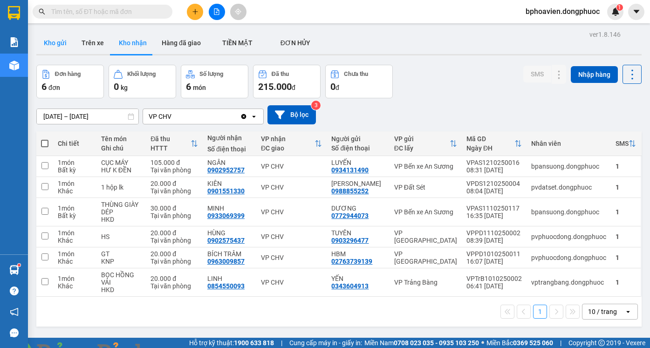
click at [65, 39] on button "Kho gửi" at bounding box center [55, 43] width 38 height 22
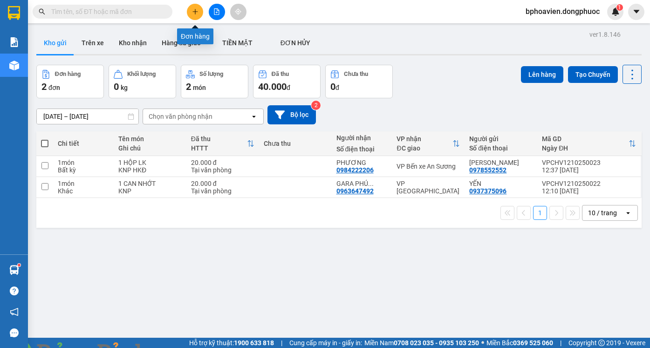
click at [192, 11] on icon "plus" at bounding box center [195, 11] width 7 height 7
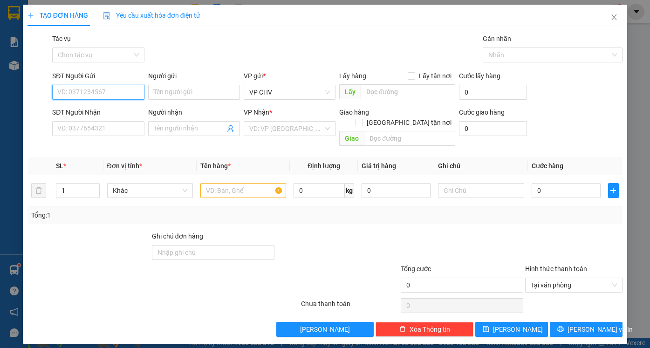
click at [109, 93] on input "SĐT Người Gửi" at bounding box center [98, 92] width 92 height 15
click at [118, 111] on div "0986955224 - LUÂN" at bounding box center [98, 111] width 81 height 10
type input "0986955224"
type input "LUÂN"
type input "0326281990"
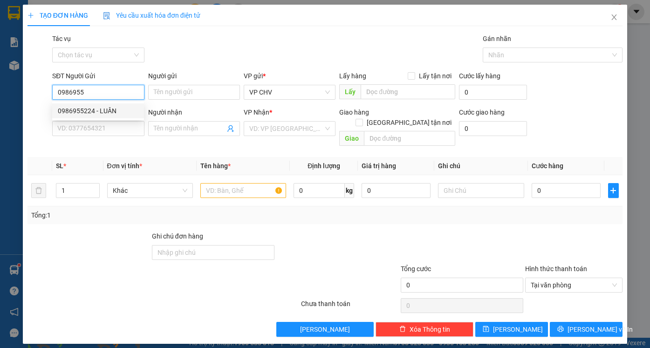
type input "VIỆT"
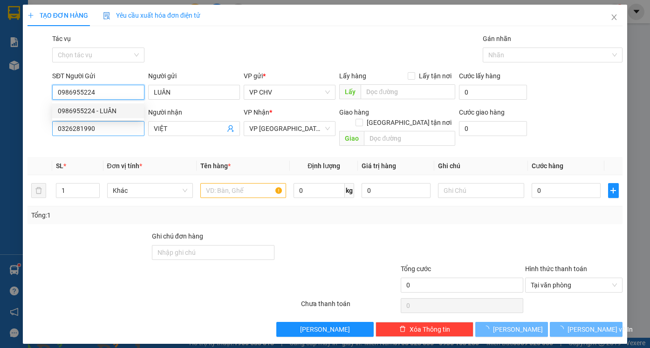
type input "20.000"
type input "0986955224"
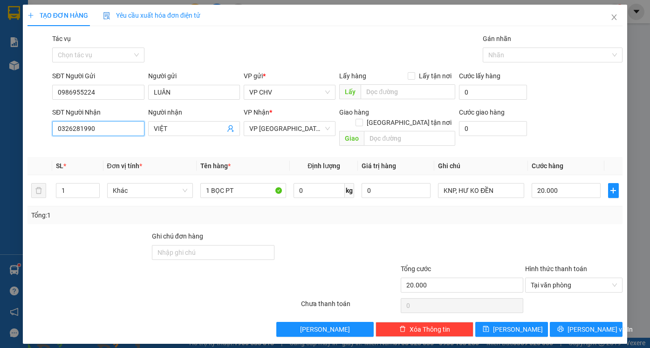
drag, startPoint x: 37, startPoint y: 129, endPoint x: 0, endPoint y: 131, distance: 37.3
click at [0, 132] on div "TẠO ĐƠN HÀNG Yêu cầu xuất hóa đơn điện tử Transit Pickup Surcharge Ids Transit …" at bounding box center [325, 174] width 650 height 348
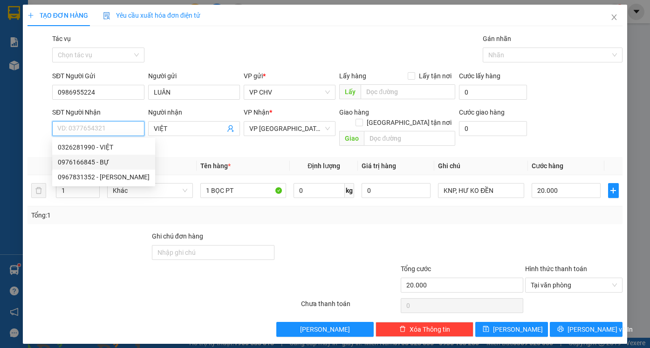
click at [80, 162] on div "0976166845 - BỰ" at bounding box center [104, 162] width 92 height 10
type input "0976166845"
type input "BỰ"
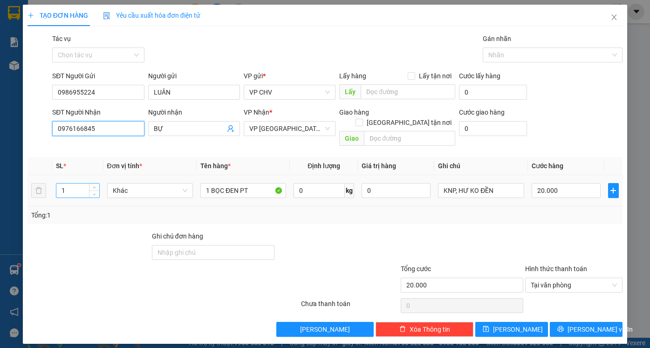
type input "0976166845"
click at [34, 175] on tr "1 Khác 1 BỌC ĐEN PT 0 kg 0 KNP, HƯ KO ĐỀN 20.000" at bounding box center [324, 190] width 595 height 31
type input "3"
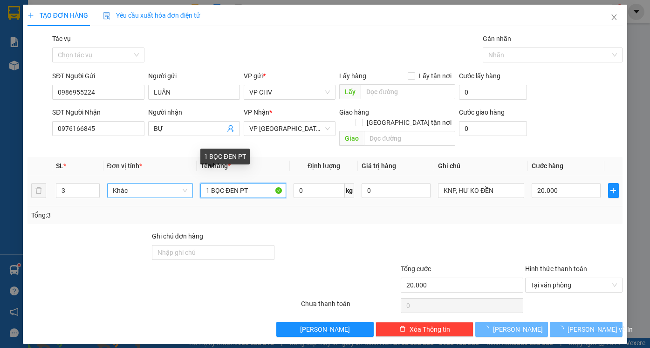
click at [143, 183] on tr "3 Khác 1 BỌC ĐEN PT 0 kg 0 KNP, HƯ KO ĐỀN 20.000" at bounding box center [324, 190] width 595 height 31
type input "0"
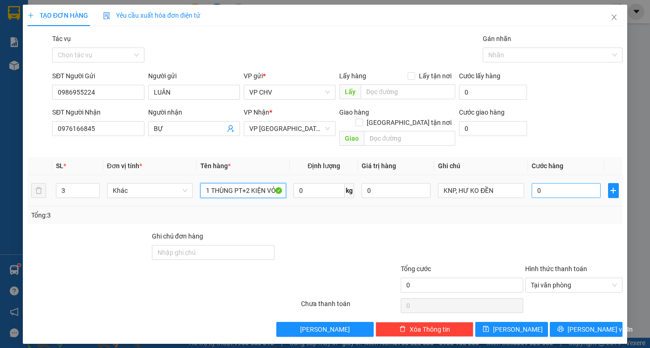
type input "1 THÙNG PT+2 KIỆN VỎ"
click at [553, 185] on input "0" at bounding box center [565, 190] width 69 height 15
type input "1"
type input "12"
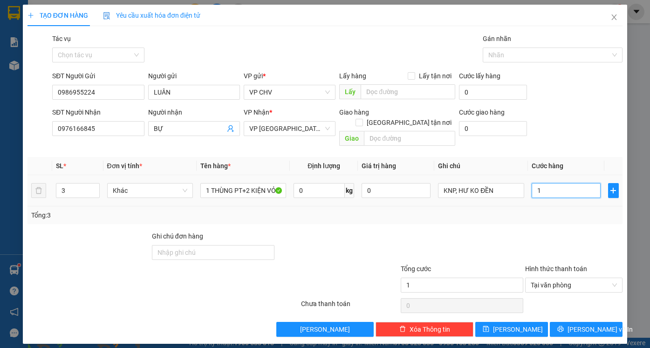
type input "12"
type input "120"
type input "120.000"
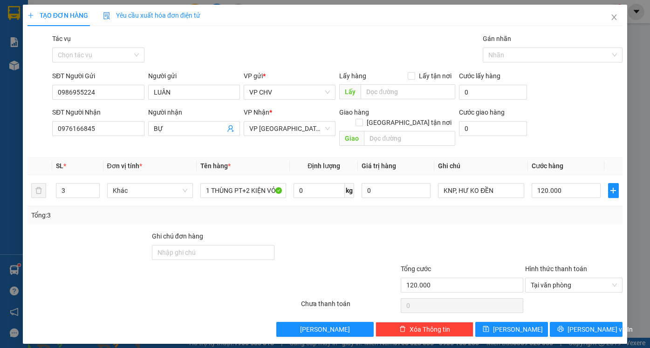
drag, startPoint x: 555, startPoint y: 207, endPoint x: 564, endPoint y: 235, distance: 30.0
click at [556, 210] on div "Tổng: 3" at bounding box center [324, 215] width 587 height 10
click at [590, 324] on span "[PERSON_NAME] và In" at bounding box center [599, 329] width 65 height 10
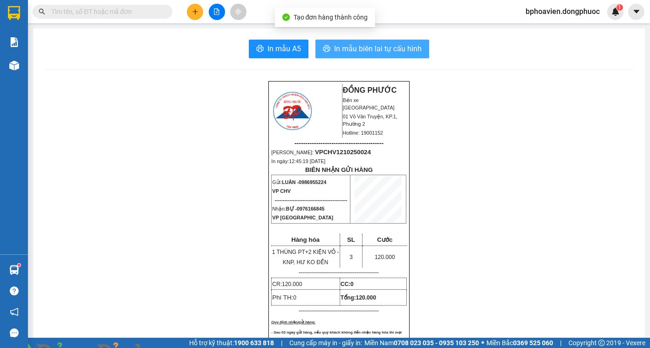
click at [356, 51] on span "In mẫu biên lai tự cấu hình" at bounding box center [378, 49] width 88 height 12
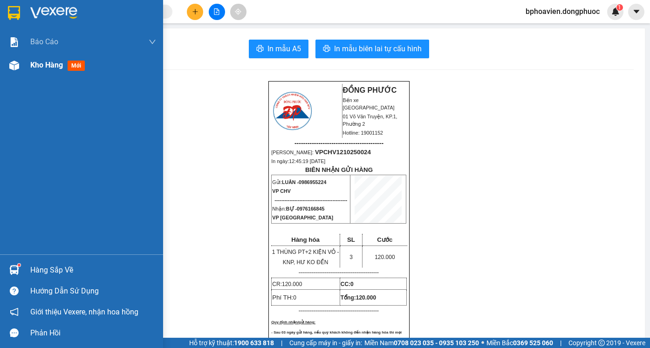
click at [38, 68] on span "Kho hàng" at bounding box center [46, 65] width 33 height 9
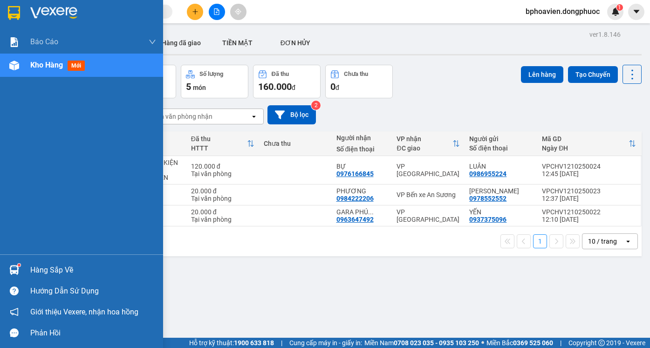
click at [28, 270] on div "Hàng sắp về" at bounding box center [81, 269] width 163 height 21
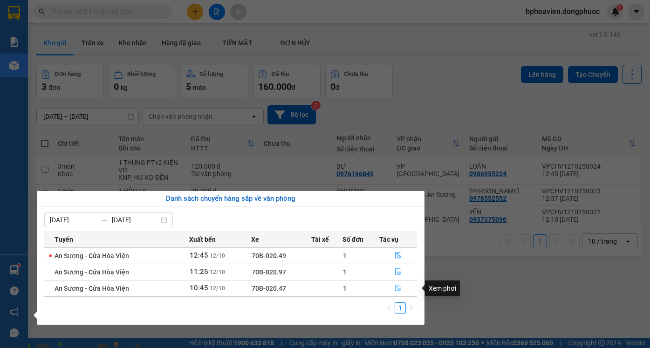
click at [399, 289] on icon "file-done" at bounding box center [397, 288] width 7 height 7
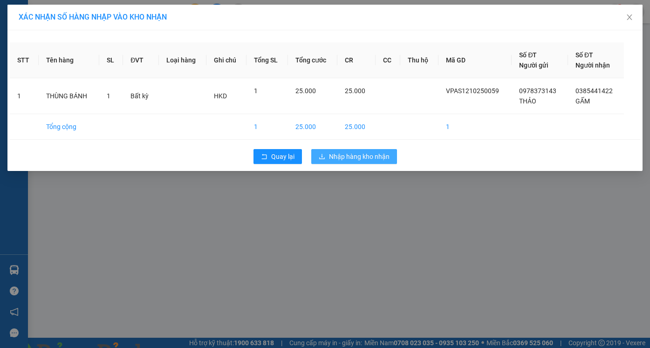
click at [351, 160] on span "Nhập hàng kho nhận" at bounding box center [359, 156] width 61 height 10
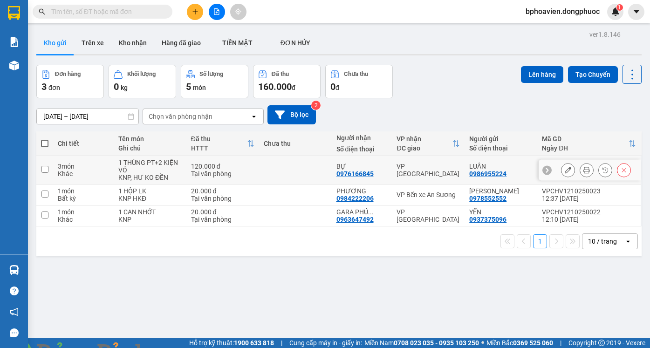
click at [292, 169] on td at bounding box center [295, 170] width 73 height 28
checkbox input "true"
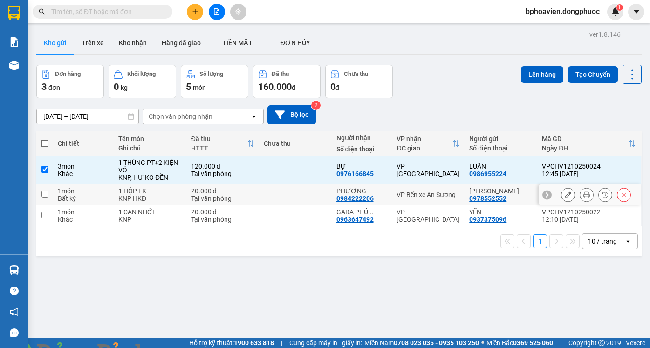
drag, startPoint x: 292, startPoint y: 195, endPoint x: 298, endPoint y: 211, distance: 17.0
click at [292, 195] on td at bounding box center [295, 194] width 73 height 21
checkbox input "true"
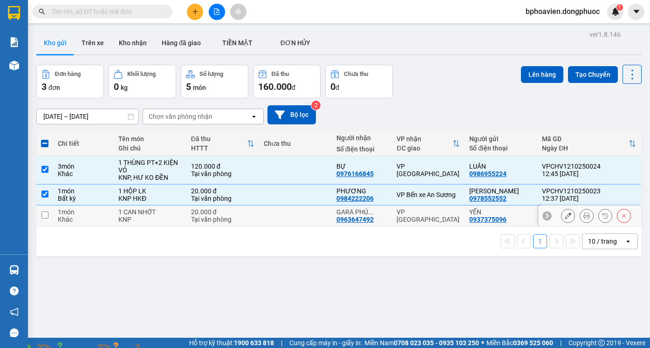
drag, startPoint x: 299, startPoint y: 219, endPoint x: 448, endPoint y: 110, distance: 184.2
click at [302, 217] on td at bounding box center [295, 215] width 73 height 21
checkbox input "true"
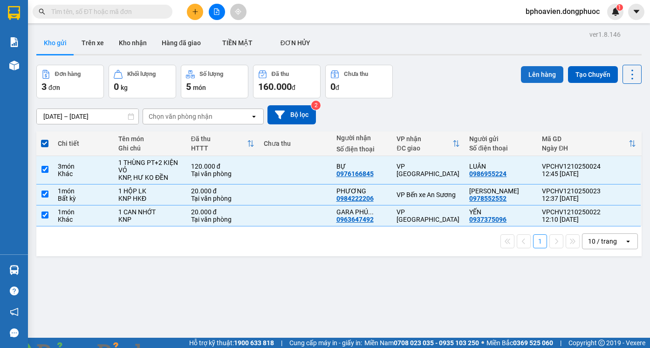
click at [528, 78] on button "Lên hàng" at bounding box center [542, 74] width 42 height 17
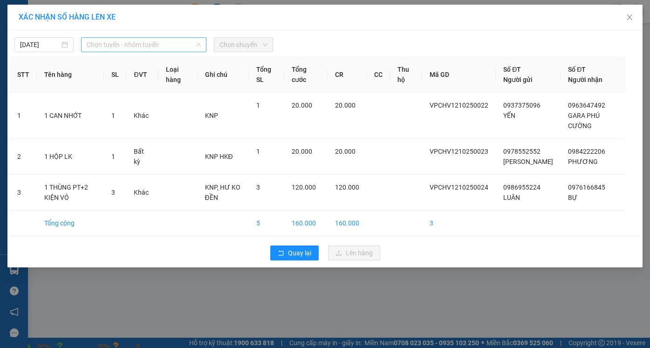
click at [106, 42] on span "Chọn tuyến - nhóm tuyến" at bounding box center [144, 45] width 114 height 14
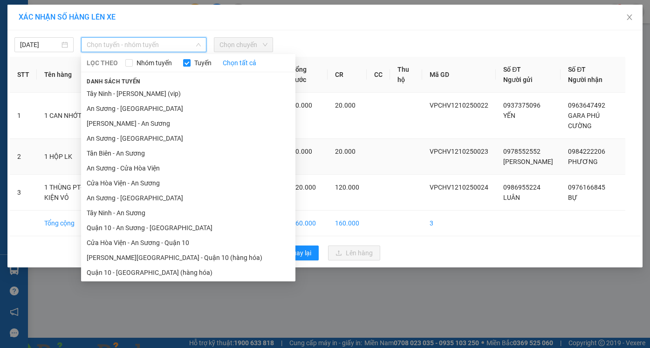
drag, startPoint x: 146, startPoint y: 185, endPoint x: 152, endPoint y: 182, distance: 6.7
click at [147, 185] on li "Cửa Hòa Viện - An Sương" at bounding box center [188, 183] width 214 height 15
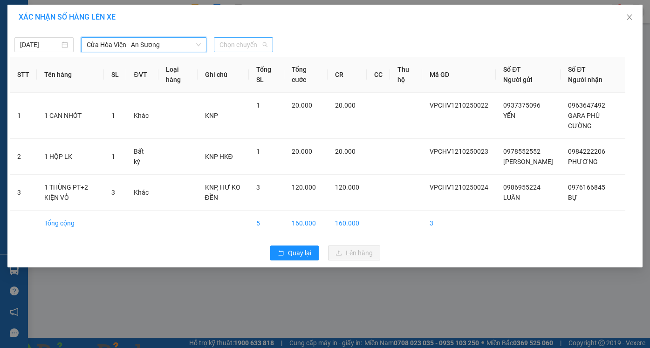
click at [238, 39] on span "Chọn chuyến" at bounding box center [243, 45] width 48 height 14
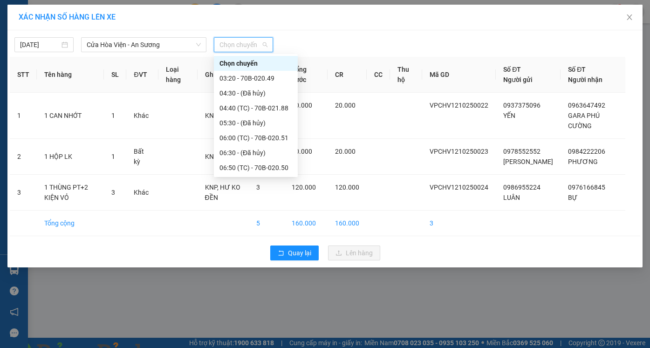
click at [242, 326] on div "13:00 (TC) - 70B-020.51" at bounding box center [255, 331] width 73 height 10
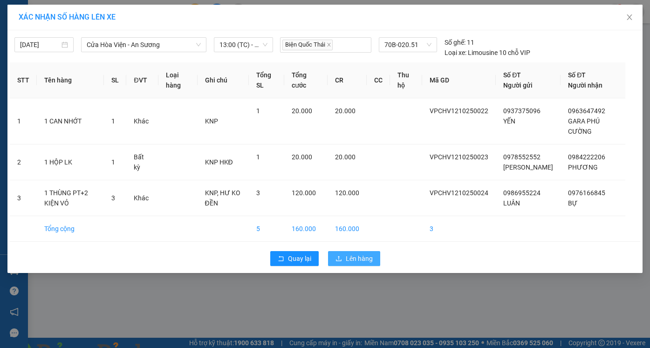
drag, startPoint x: 353, startPoint y: 267, endPoint x: 356, endPoint y: 274, distance: 7.7
click at [353, 264] on span "Lên hàng" at bounding box center [359, 258] width 27 height 10
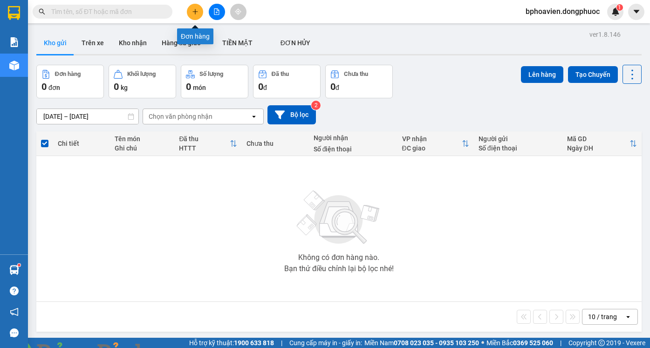
click at [193, 8] on icon "plus" at bounding box center [195, 11] width 7 height 7
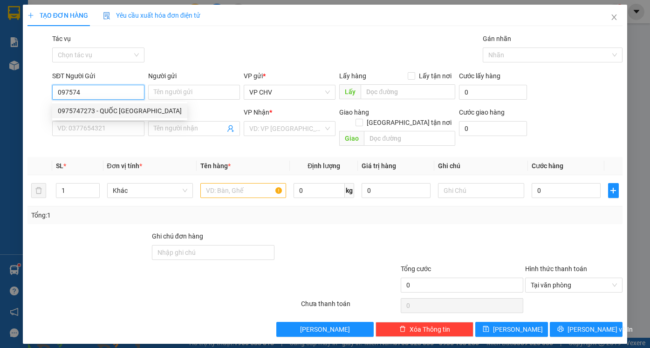
click at [115, 111] on div "0975747273 - QUỐC [GEOGRAPHIC_DATA]" at bounding box center [120, 111] width 124 height 10
type input "0975747273"
type input "QUỐC ANH"
type input "0888825959"
type input "TÂM"
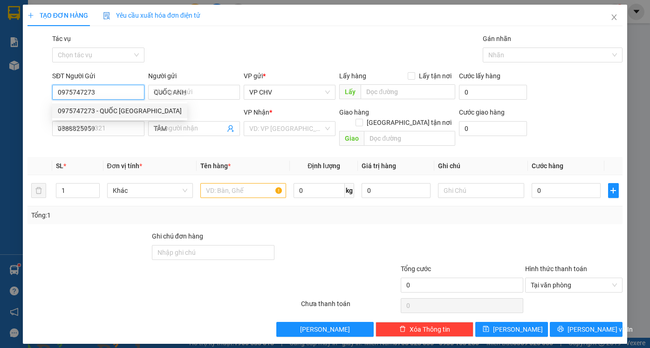
type input "20.000"
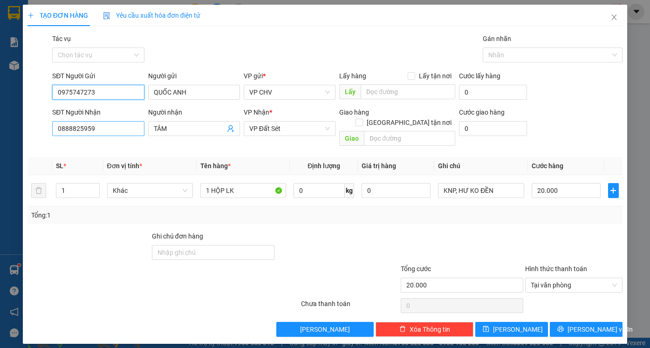
type input "0975747273"
click at [117, 127] on input "0888825959" at bounding box center [98, 128] width 92 height 15
type input "0967119139"
click at [181, 129] on input "TÂM" at bounding box center [189, 128] width 71 height 10
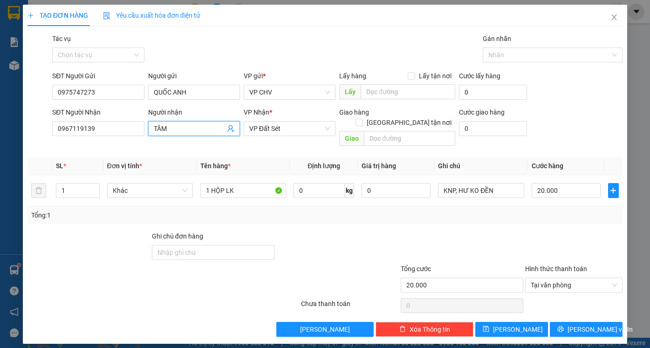
click at [181, 129] on input "TÂM" at bounding box center [189, 128] width 71 height 10
type input "D"
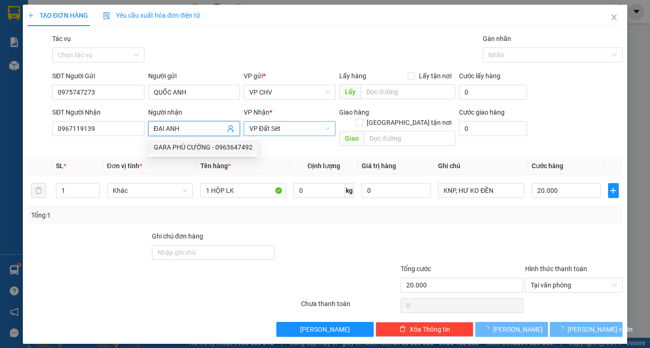
click at [311, 124] on span "VP Đất Sét" at bounding box center [289, 129] width 81 height 14
type input "ĐẠI ANH"
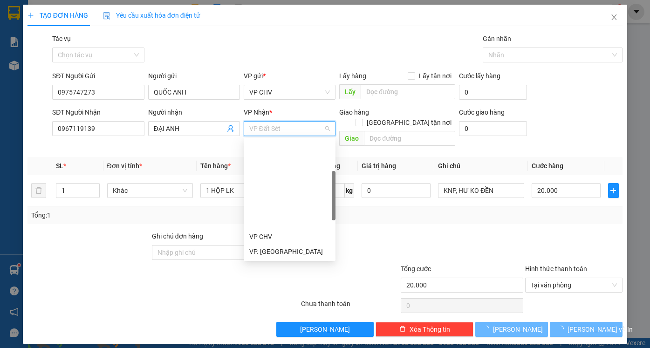
click at [287, 276] on div "VP Trảng Bàng" at bounding box center [289, 281] width 81 height 10
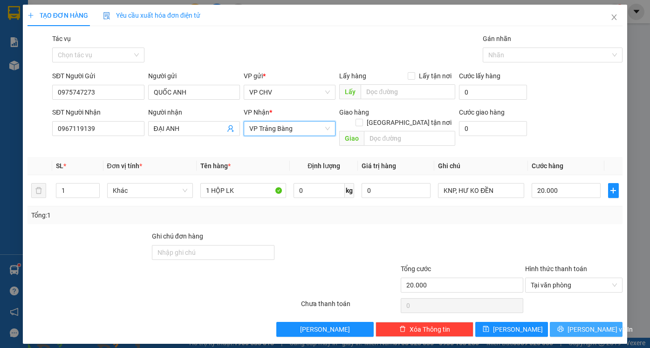
click at [590, 324] on span "[PERSON_NAME] và In" at bounding box center [599, 329] width 65 height 10
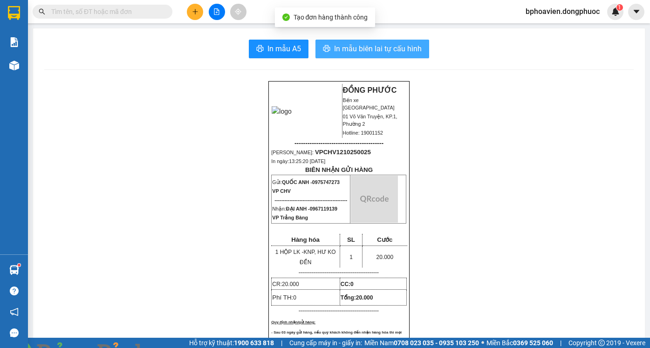
click at [355, 50] on span "In mẫu biên lai tự cấu hình" at bounding box center [378, 49] width 88 height 12
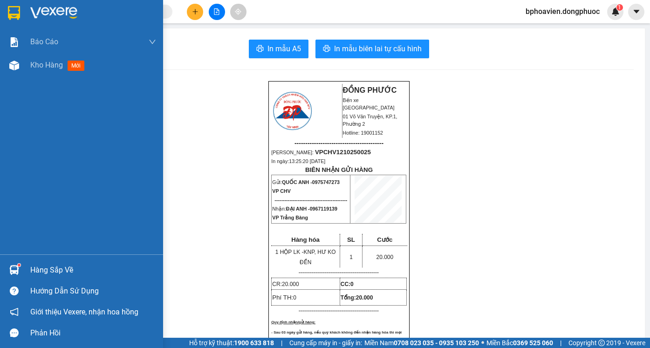
click at [55, 270] on div "Hàng sắp về" at bounding box center [93, 270] width 126 height 14
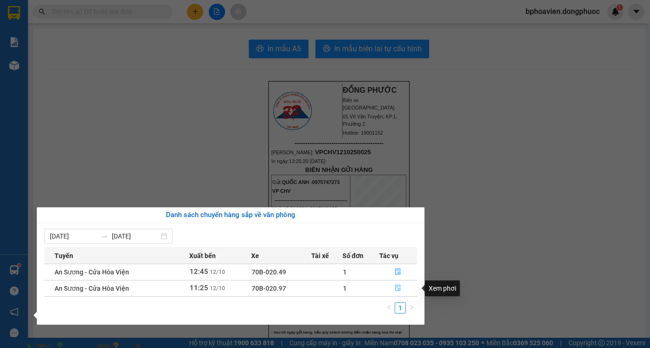
click at [398, 291] on icon "file-done" at bounding box center [398, 288] width 6 height 7
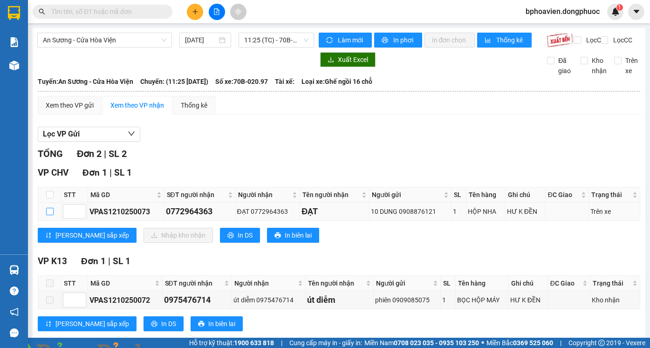
click at [50, 208] on input "checkbox" at bounding box center [49, 211] width 7 height 7
checkbox input "true"
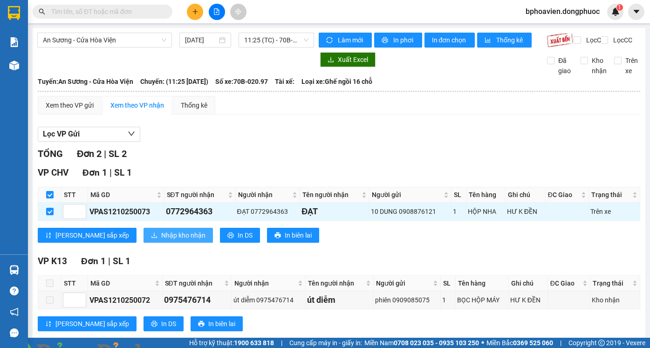
click at [161, 230] on span "Nhập kho nhận" at bounding box center [183, 235] width 44 height 10
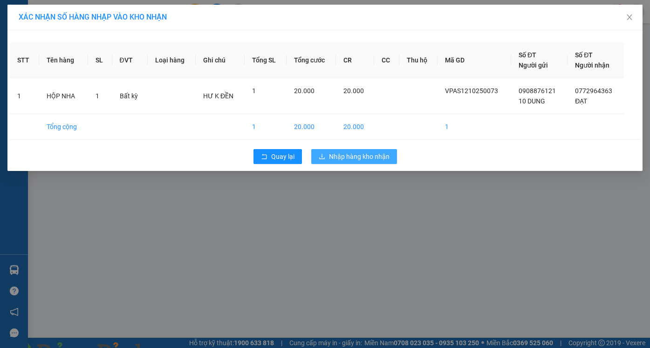
click at [345, 157] on span "Nhập hàng kho nhận" at bounding box center [359, 156] width 61 height 10
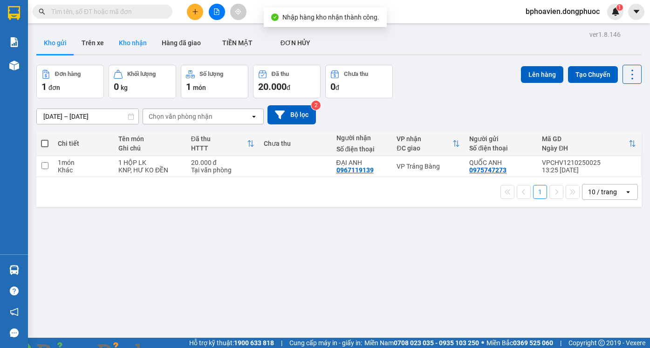
click at [130, 43] on button "Kho nhận" at bounding box center [132, 43] width 43 height 22
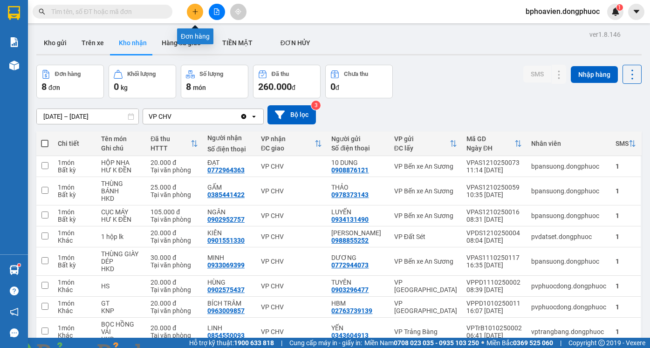
click at [199, 13] on button at bounding box center [195, 12] width 16 height 16
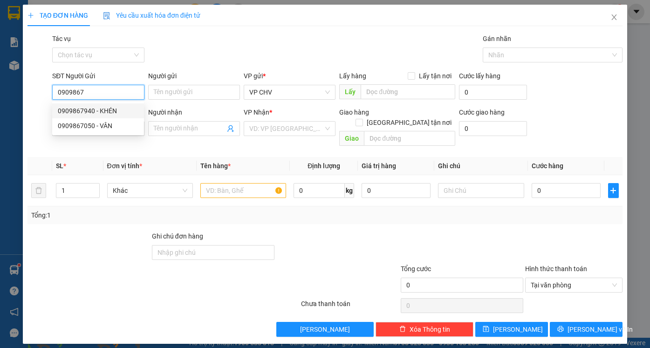
click at [110, 111] on div "0909867940 - KHÉN" at bounding box center [98, 111] width 81 height 10
type input "0909867940"
type input "KHÉN"
type input "0962772352"
type input "TUẤN"
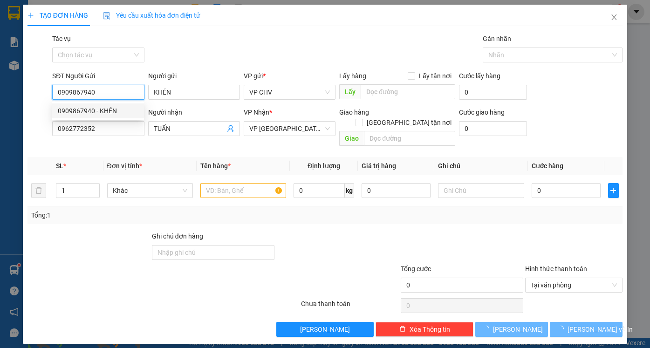
type input "60.000"
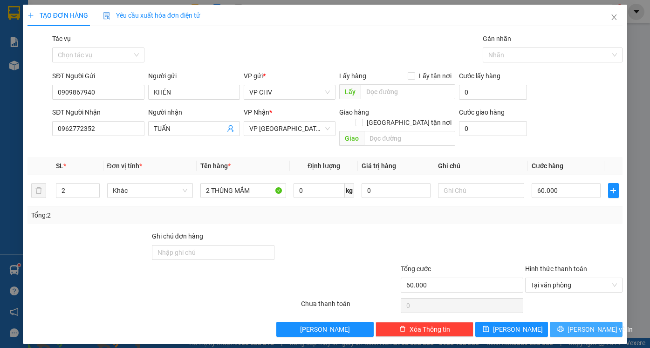
click at [591, 324] on span "[PERSON_NAME] và In" at bounding box center [599, 329] width 65 height 10
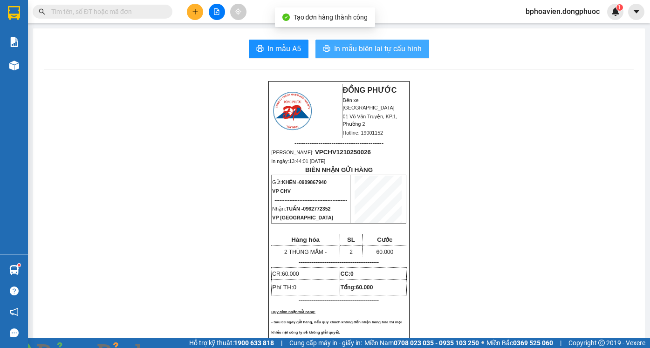
click at [362, 54] on span "In mẫu biên lai tự cấu hình" at bounding box center [378, 49] width 88 height 12
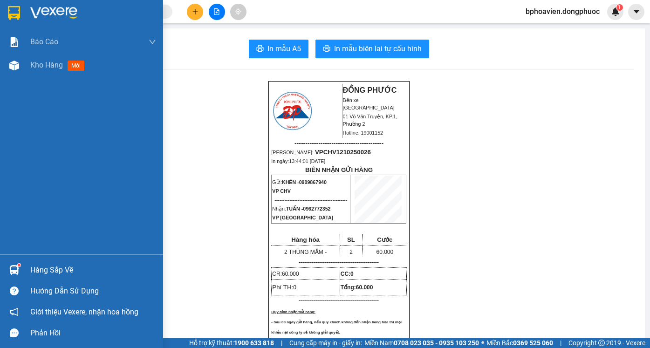
drag, startPoint x: 33, startPoint y: 61, endPoint x: 108, endPoint y: 154, distance: 119.3
click at [34, 61] on span "Kho hàng" at bounding box center [46, 65] width 33 height 9
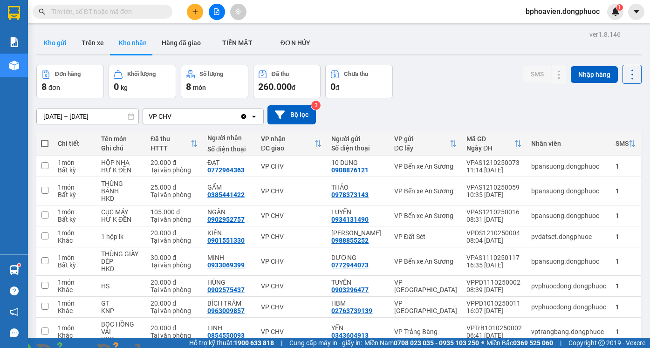
click at [56, 47] on button "Kho gửi" at bounding box center [55, 43] width 38 height 22
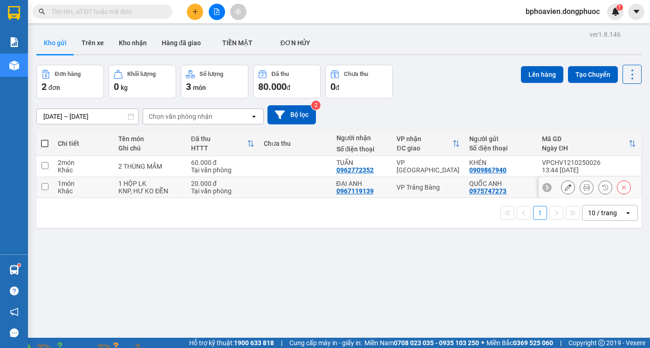
drag, startPoint x: 330, startPoint y: 182, endPoint x: 495, endPoint y: 121, distance: 176.2
click at [332, 183] on td "ĐẠI ANH 0967119139" at bounding box center [362, 187] width 61 height 21
checkbox input "true"
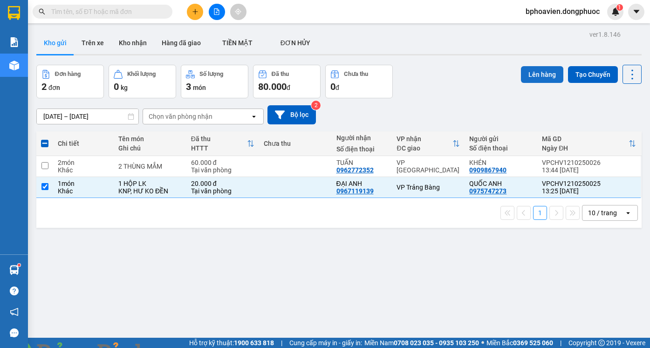
click at [539, 71] on button "Lên hàng" at bounding box center [542, 74] width 42 height 17
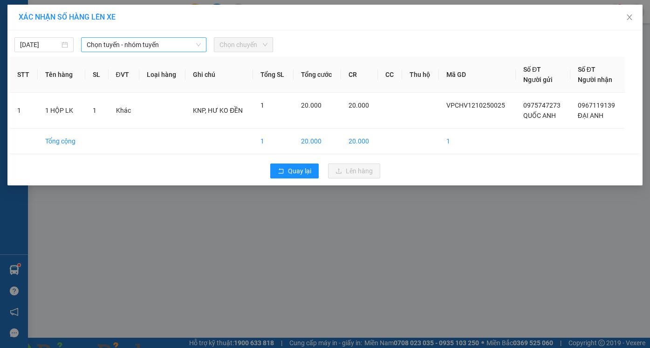
click at [97, 42] on span "Chọn tuyến - nhóm tuyến" at bounding box center [144, 45] width 114 height 14
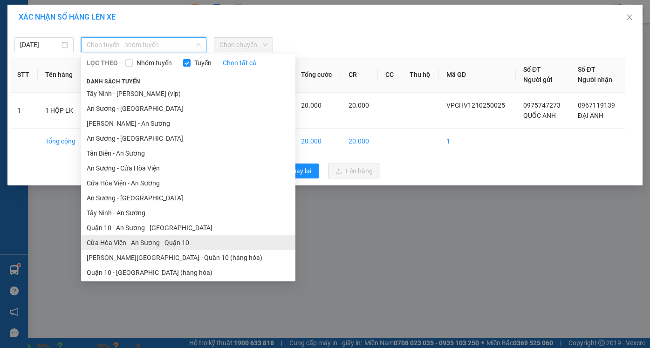
click at [170, 244] on li "Cửa Hòa Viện - An Sương - Quận 10" at bounding box center [188, 242] width 214 height 15
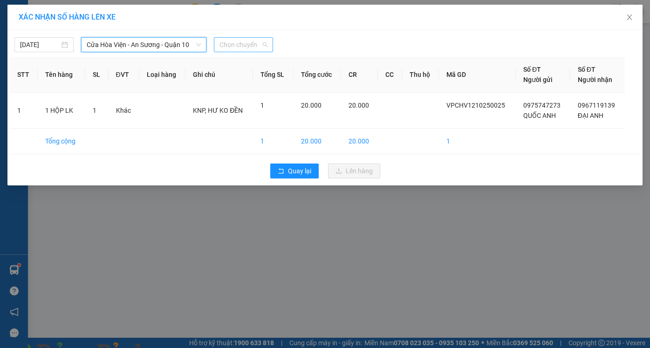
click at [246, 45] on span "Chọn chuyến" at bounding box center [243, 45] width 48 height 14
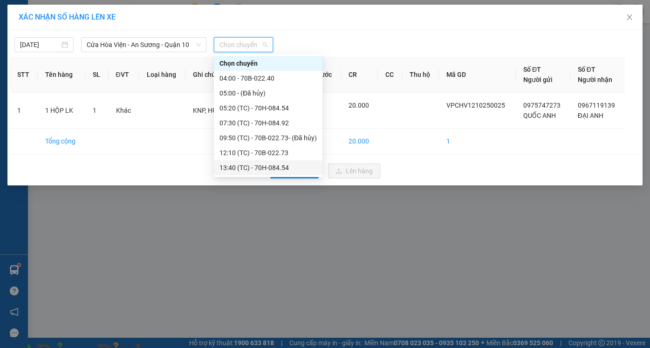
click at [255, 163] on div "13:40 (TC) - 70H-084.54" at bounding box center [267, 168] width 97 height 10
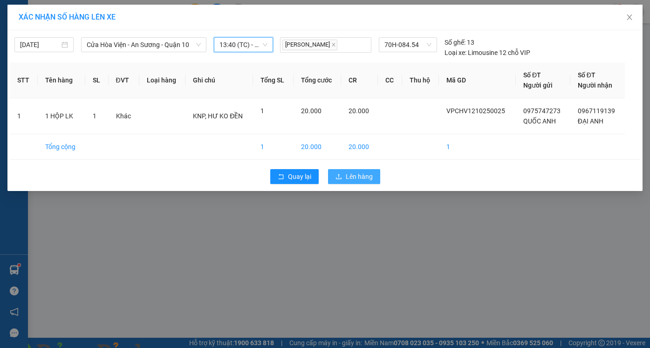
click at [346, 177] on span "Lên hàng" at bounding box center [359, 176] width 27 height 10
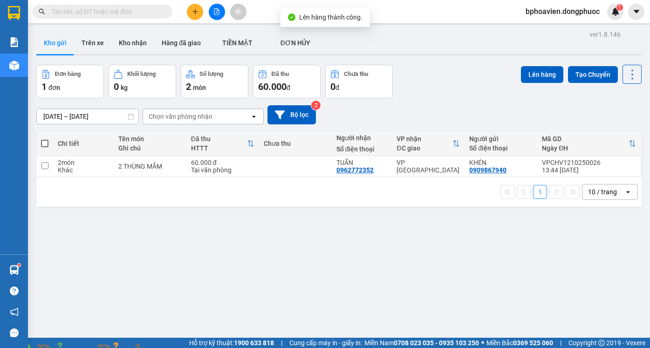
click at [192, 14] on icon "plus" at bounding box center [195, 11] width 7 height 7
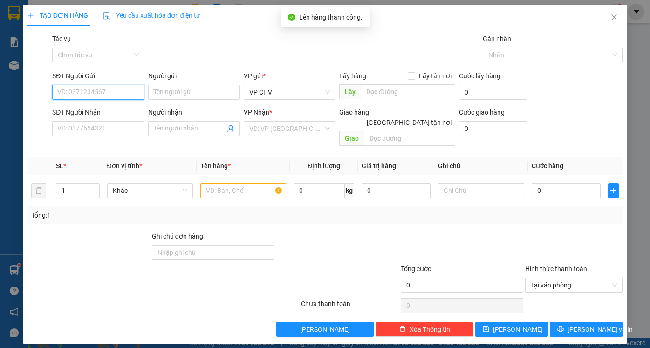
click at [88, 94] on input "SĐT Người Gửi" at bounding box center [98, 92] width 92 height 15
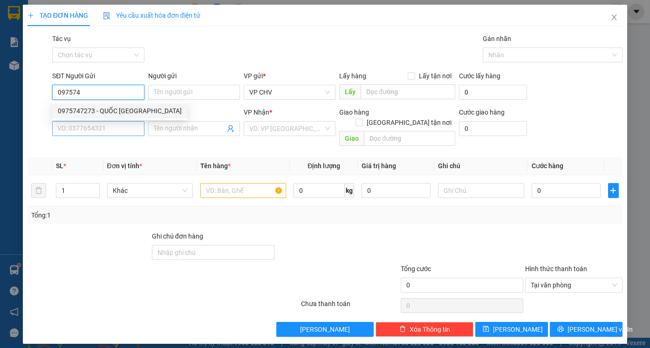
drag, startPoint x: 115, startPoint y: 109, endPoint x: 112, endPoint y: 125, distance: 17.0
click at [114, 109] on div "0975747273 - QUỐC [GEOGRAPHIC_DATA]" at bounding box center [120, 111] width 124 height 10
type input "0975747273"
type input "QUỐC ANH"
type input "0967119139"
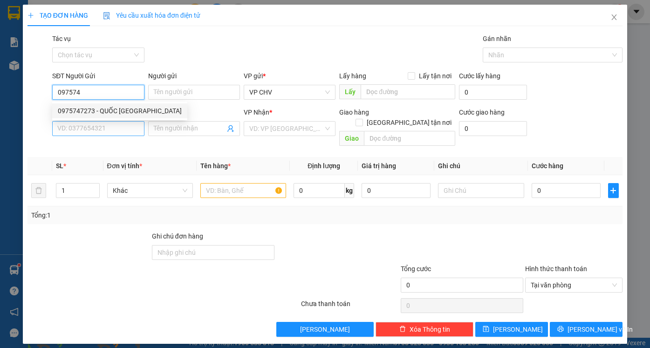
type input "ĐẠI ANH"
type input "20.000"
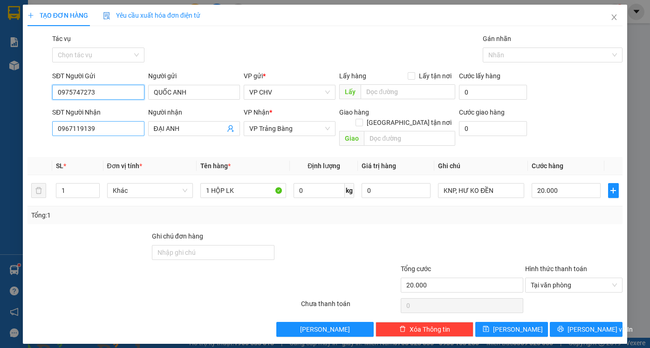
type input "0975747273"
drag, startPoint x: 109, startPoint y: 128, endPoint x: 7, endPoint y: 132, distance: 101.6
click at [7, 132] on div "TẠO ĐƠN HÀNG Yêu cầu xuất hóa đơn điện tử Transit Pickup Surcharge Ids Transit …" at bounding box center [325, 174] width 650 height 348
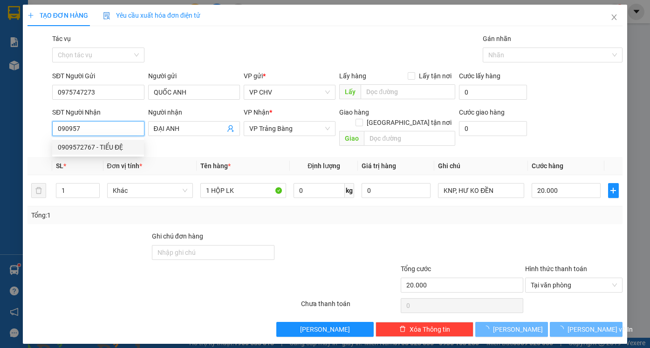
click at [81, 147] on div "0909572767 - TIỂU ĐỆ" at bounding box center [98, 147] width 81 height 10
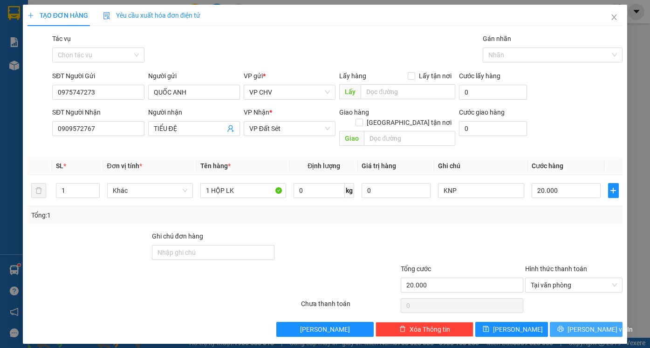
click at [589, 325] on button "[PERSON_NAME] và In" at bounding box center [586, 329] width 73 height 15
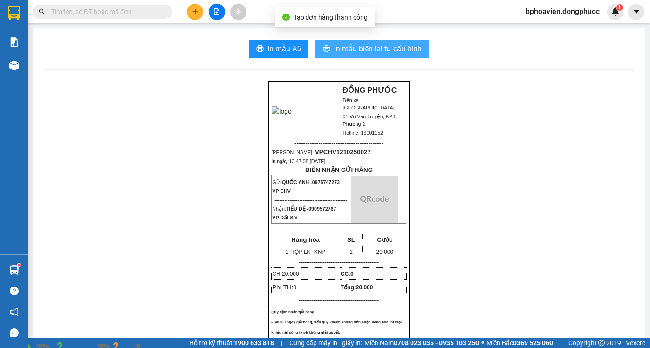
click at [359, 51] on span "In mẫu biên lai tự cấu hình" at bounding box center [378, 49] width 88 height 12
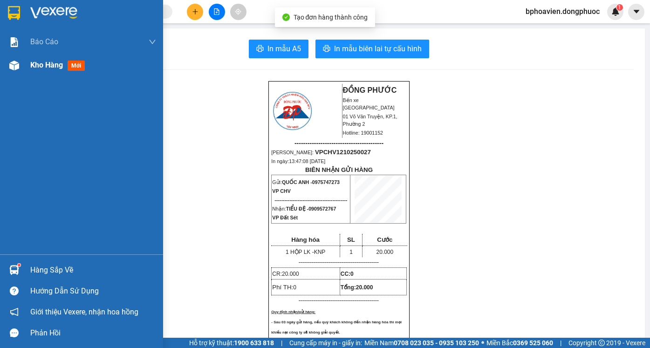
click at [39, 65] on span "Kho hàng" at bounding box center [46, 65] width 33 height 9
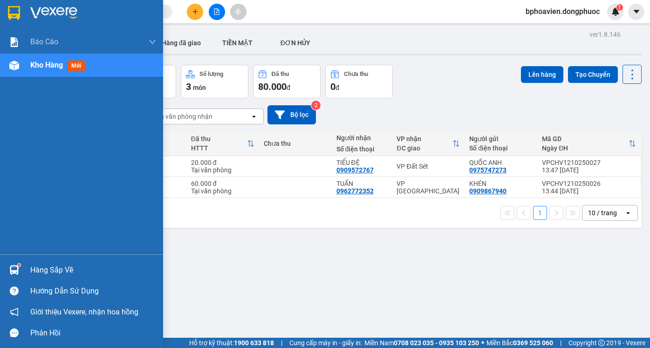
click at [40, 270] on div "Hàng sắp về" at bounding box center [93, 270] width 126 height 14
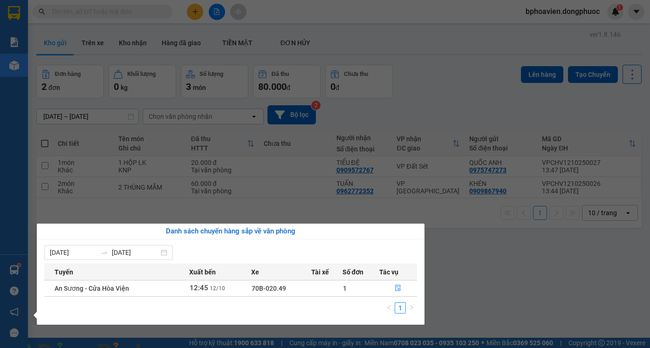
click at [446, 265] on section "Kết quả tìm kiếm ( 0 ) Bộ lọc No Data bphoavien.dongphuoc 1 Báo cáo Mẫu 1: Báo …" at bounding box center [325, 174] width 650 height 348
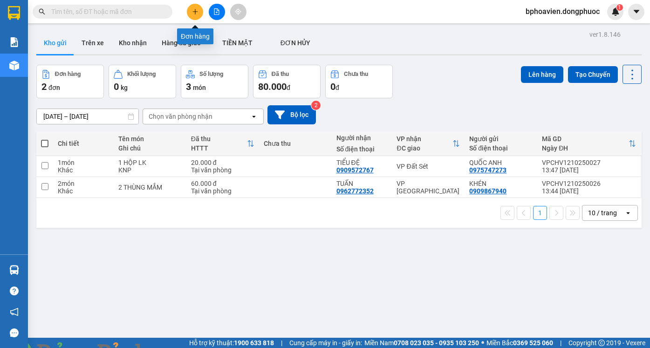
click at [193, 15] on button at bounding box center [195, 12] width 16 height 16
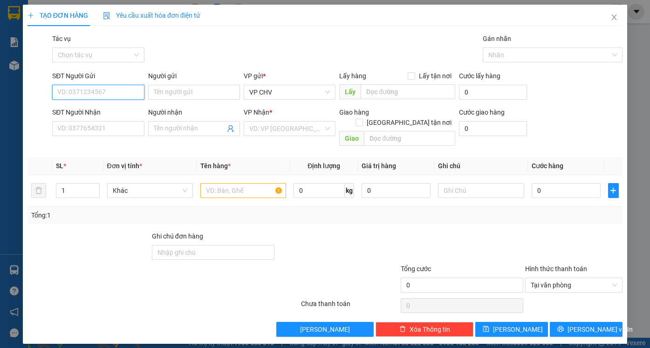
click at [104, 93] on input "SĐT Người Gửi" at bounding box center [98, 92] width 92 height 15
type input "0383823470"
click at [104, 109] on div "0383823470 - NGUYÊN" at bounding box center [98, 111] width 81 height 10
type input "NGUYÊN"
type input "0949491652"
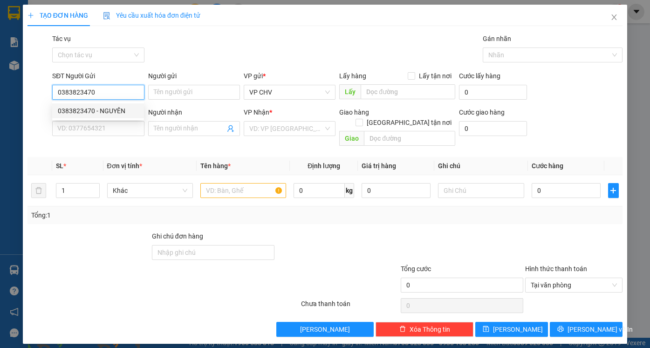
type input "HUYỀN"
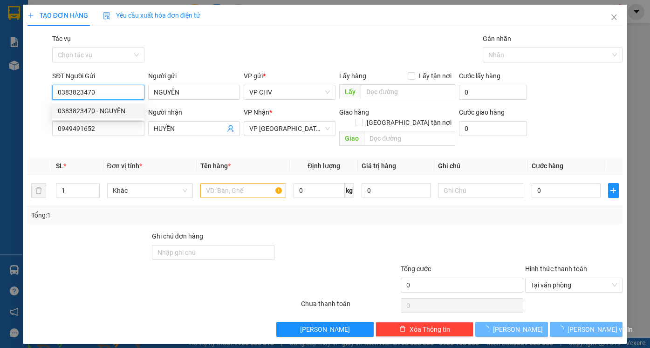
type input "20.000"
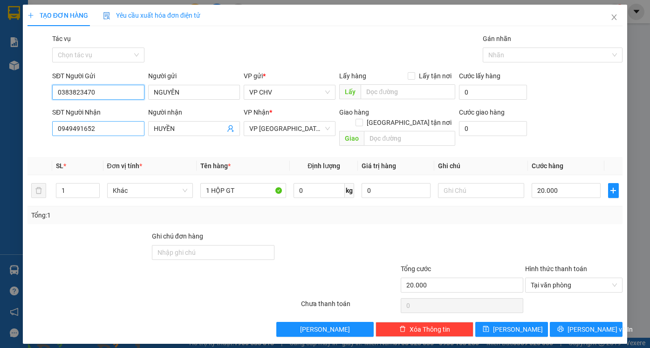
type input "0383823470"
drag, startPoint x: 114, startPoint y: 129, endPoint x: 0, endPoint y: 133, distance: 113.7
click at [0, 133] on div "TẠO ĐƠN HÀNG Yêu cầu xuất hóa đơn điện tử Transit Pickup Surcharge Ids Transit …" at bounding box center [325, 174] width 650 height 348
type input "0345892062"
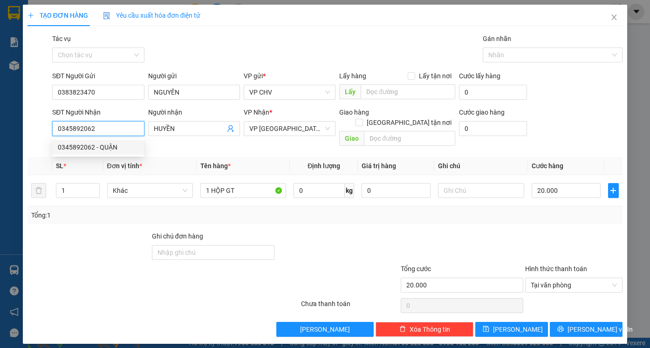
click at [98, 153] on div "0345892062 - QUẬN" at bounding box center [98, 147] width 92 height 15
type input "QUẬN"
type input "0345892062"
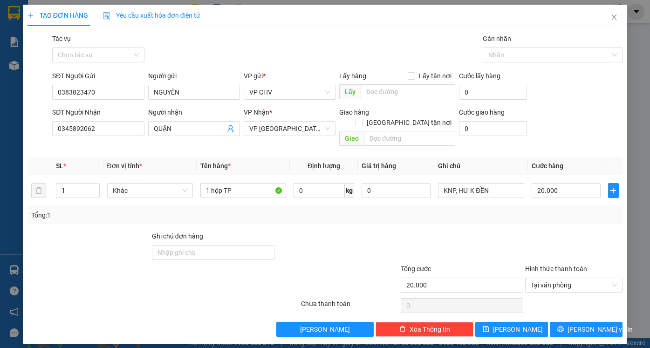
click at [102, 157] on th "SL *" at bounding box center [77, 166] width 51 height 18
click at [105, 132] on input "0345892062" at bounding box center [98, 128] width 92 height 15
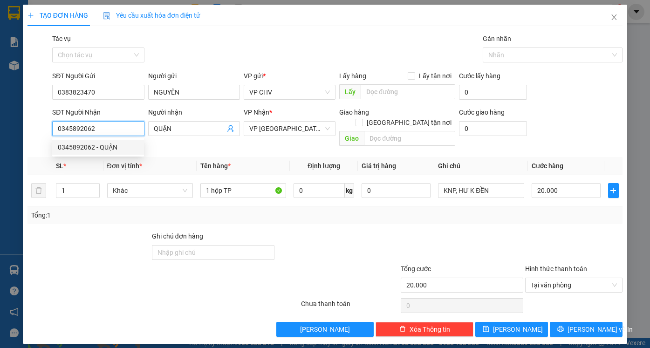
click at [103, 145] on div "0345892062 - QUẬN" at bounding box center [98, 147] width 81 height 10
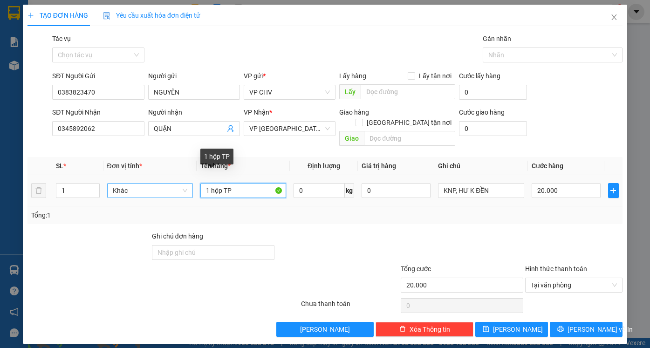
drag, startPoint x: 238, startPoint y: 184, endPoint x: 185, endPoint y: 183, distance: 53.1
click at [185, 183] on tr "1 Khác 1 hộp TP 0 kg 0 KNP, HƯ K ĐỀN 20.000" at bounding box center [324, 190] width 595 height 31
click at [219, 183] on input "1 BỌ ĐEB TP" at bounding box center [243, 190] width 86 height 15
click at [236, 183] on input "1 BỌC ĐEB TP" at bounding box center [243, 190] width 86 height 15
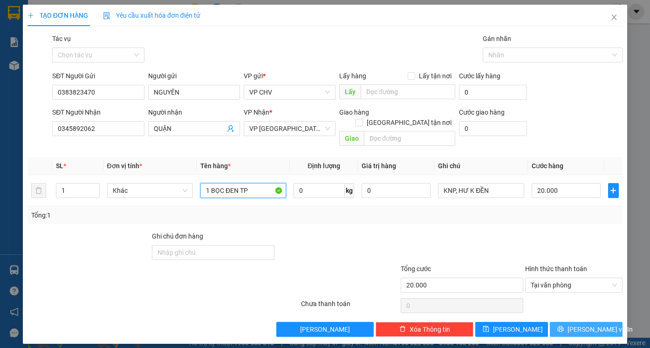
type input "1 BỌC ĐEN TP"
click at [564, 326] on icon "printer" at bounding box center [560, 329] width 7 height 7
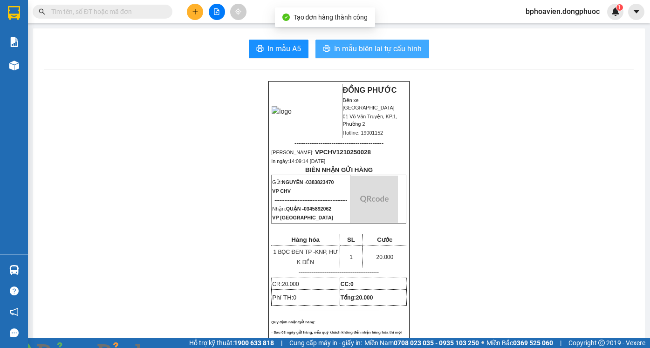
click at [346, 47] on span "In mẫu biên lai tự cấu hình" at bounding box center [378, 49] width 88 height 12
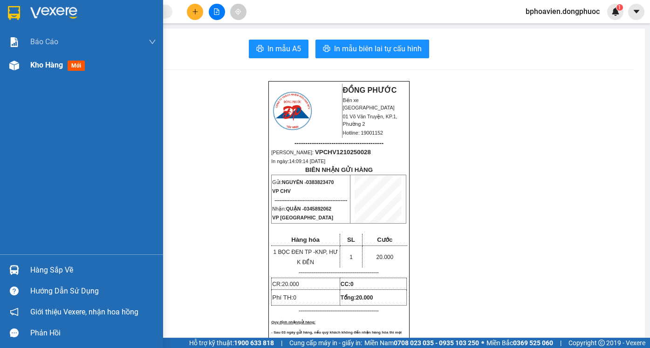
click at [41, 67] on span "Kho hàng" at bounding box center [46, 65] width 33 height 9
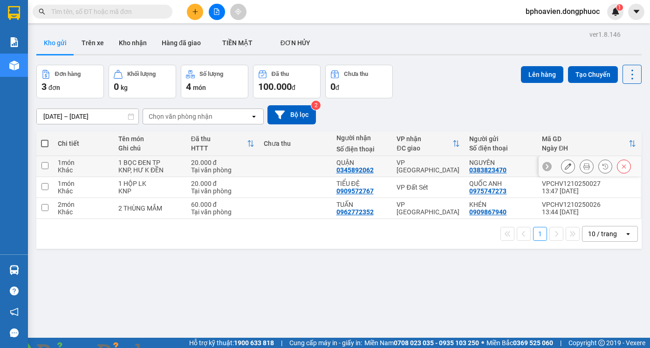
click at [298, 166] on td at bounding box center [295, 166] width 73 height 21
checkbox input "true"
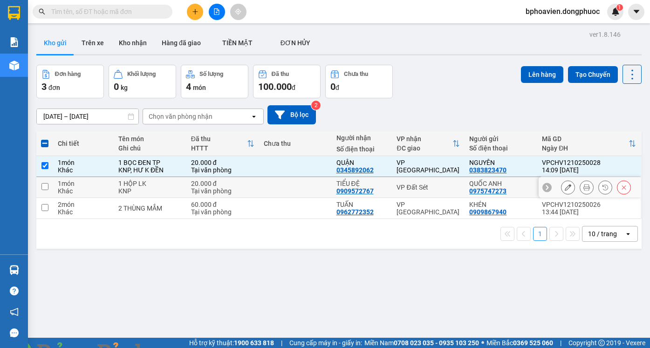
drag, startPoint x: 292, startPoint y: 180, endPoint x: 291, endPoint y: 187, distance: 7.0
click at [292, 181] on td at bounding box center [295, 187] width 73 height 21
checkbox input "true"
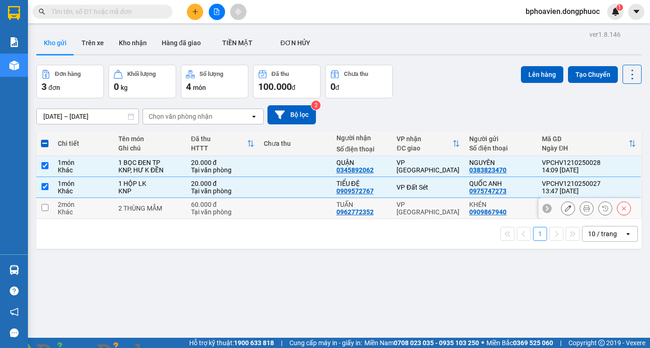
click at [290, 201] on td at bounding box center [295, 208] width 73 height 21
checkbox input "true"
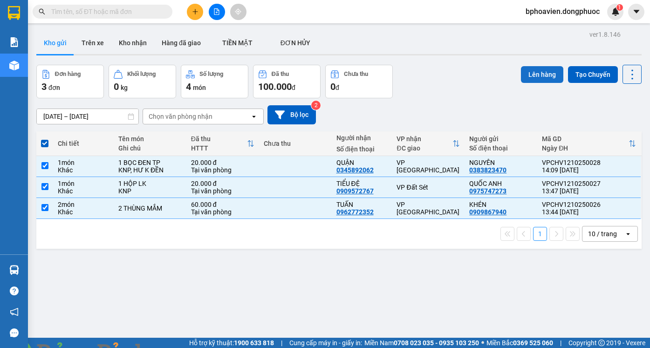
click at [530, 76] on button "Lên hàng" at bounding box center [542, 74] width 42 height 17
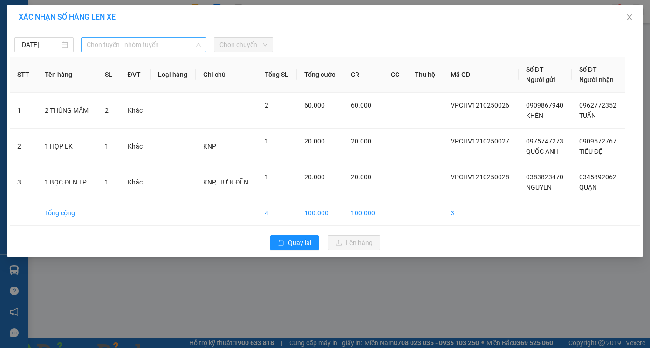
click at [148, 48] on span "Chọn tuyến - nhóm tuyến" at bounding box center [144, 45] width 114 height 14
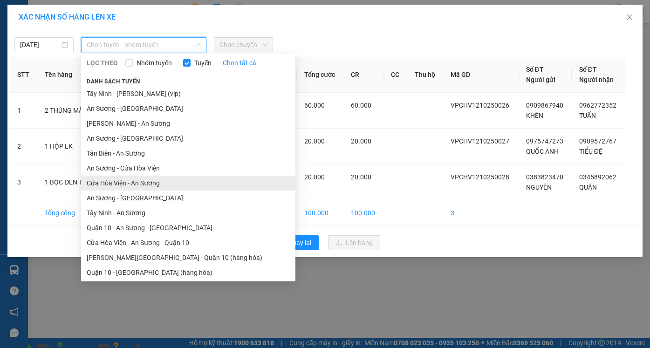
click at [138, 185] on li "Cửa Hòa Viện - An Sương" at bounding box center [188, 183] width 214 height 15
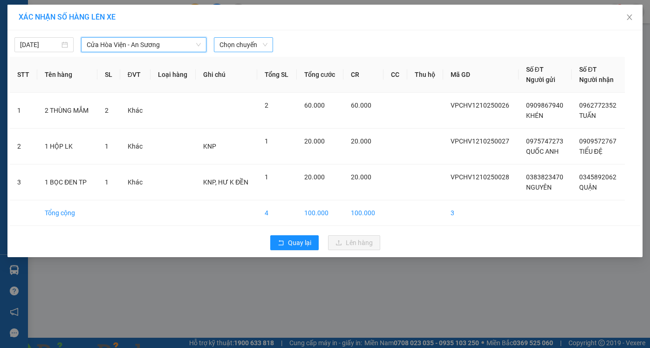
click at [235, 43] on span "Chọn chuyến" at bounding box center [243, 45] width 48 height 14
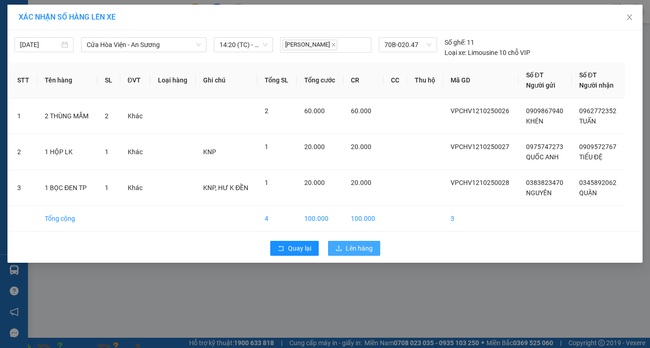
click at [350, 251] on span "Lên hàng" at bounding box center [359, 248] width 27 height 10
